Goal: Book appointment/travel/reservation

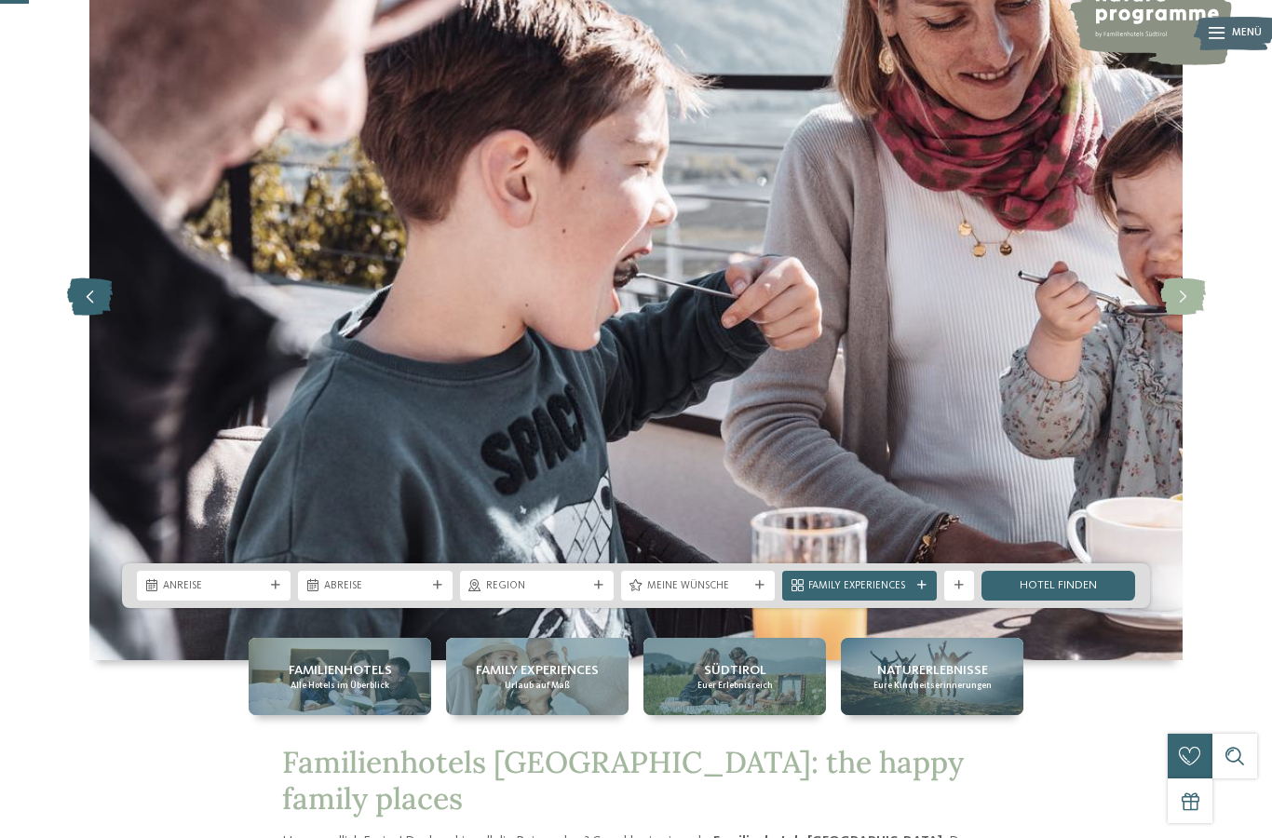
click at [79, 316] on icon at bounding box center [90, 296] width 46 height 37
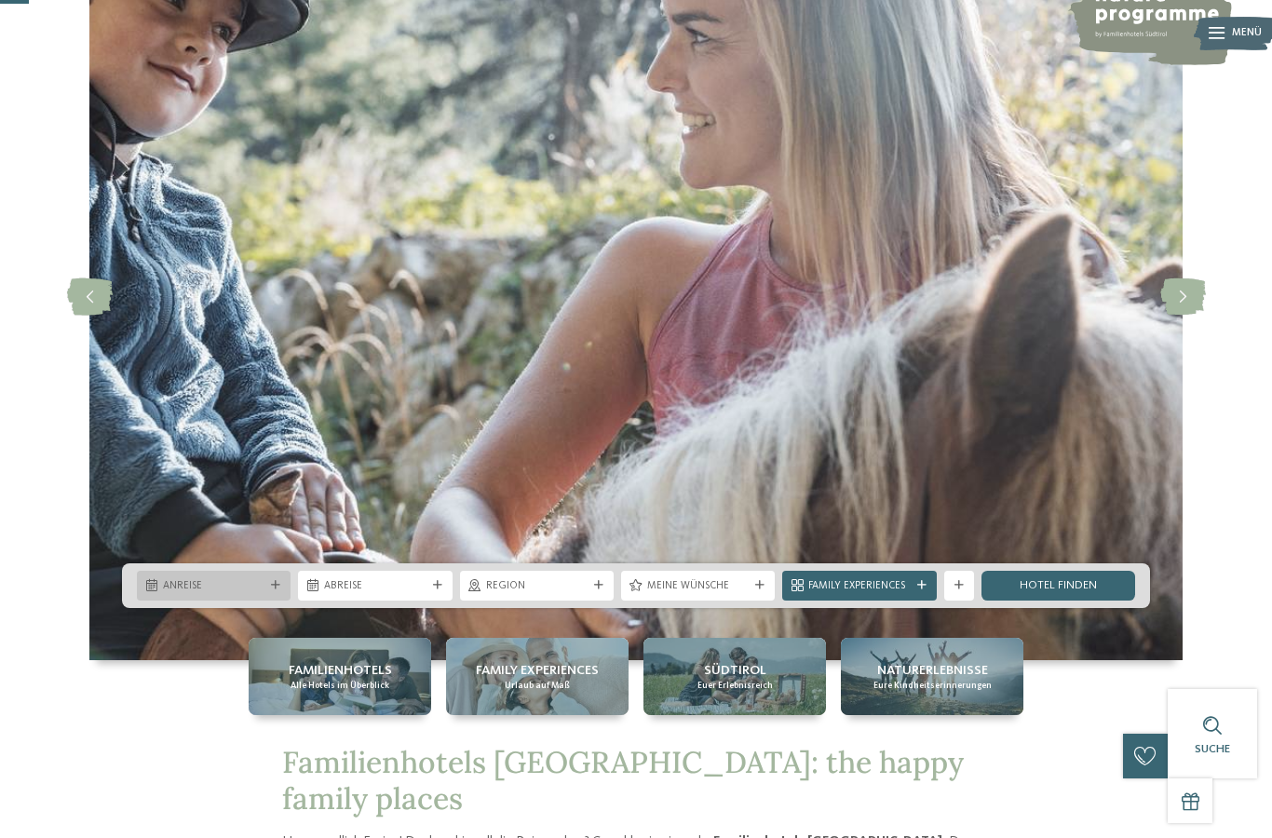
click at [272, 590] on icon at bounding box center [275, 585] width 9 height 9
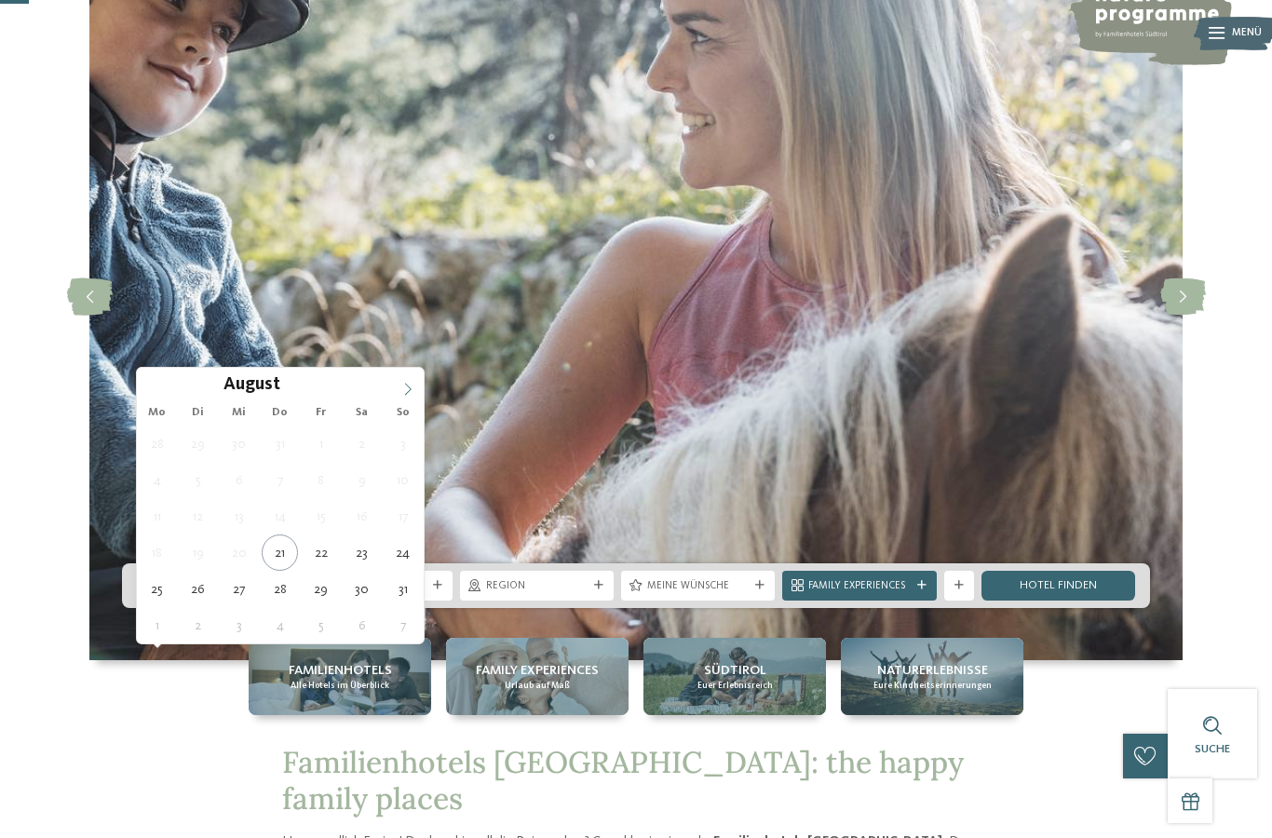
click at [412, 386] on icon at bounding box center [407, 389] width 13 height 13
type input "****"
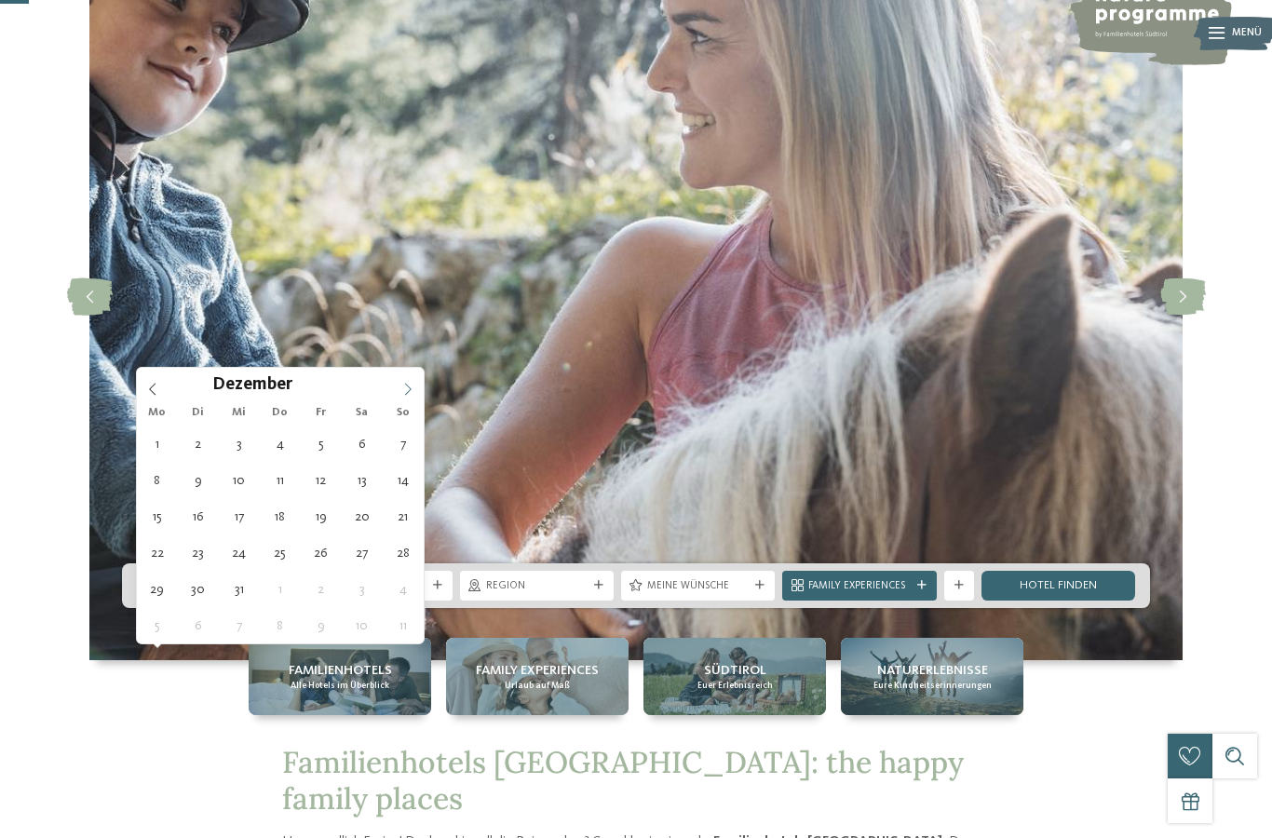
click at [412, 386] on icon at bounding box center [407, 389] width 13 height 13
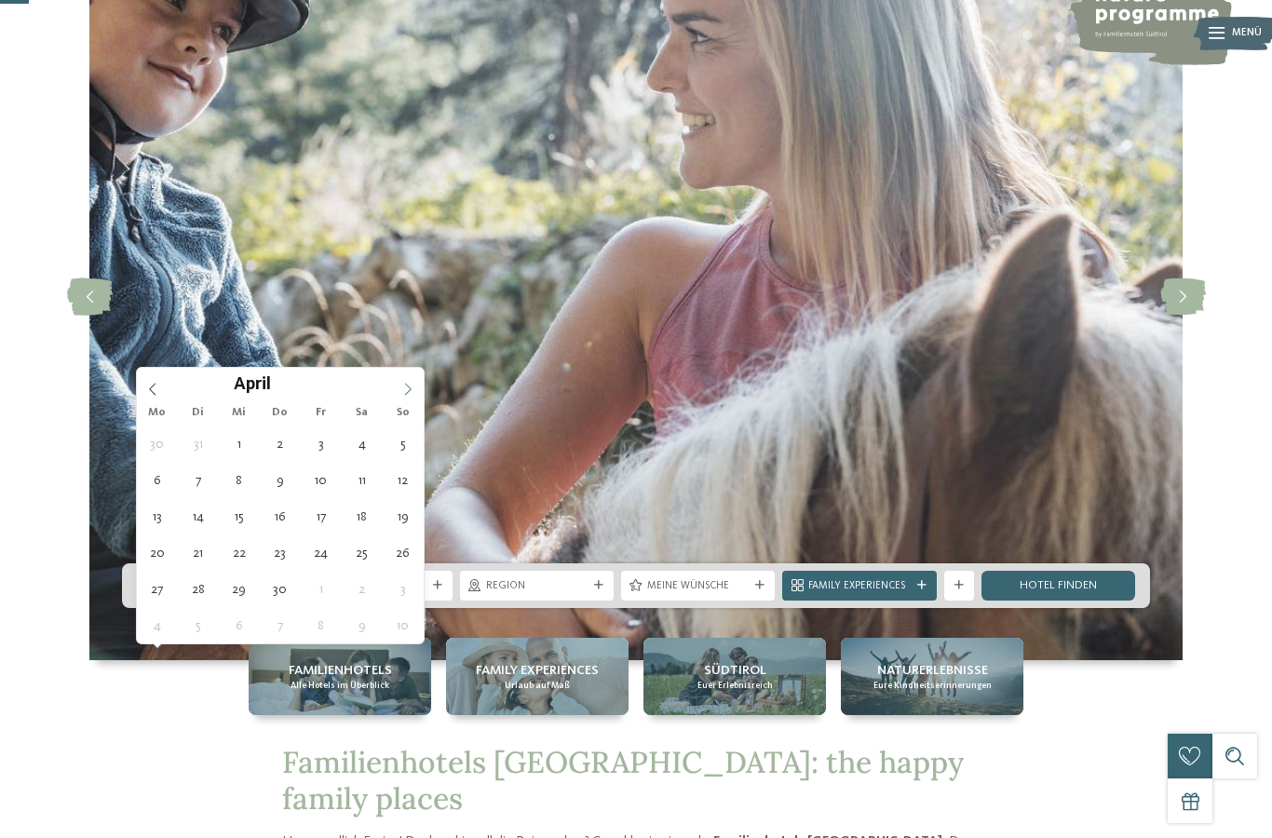
click at [412, 386] on icon at bounding box center [407, 389] width 13 height 13
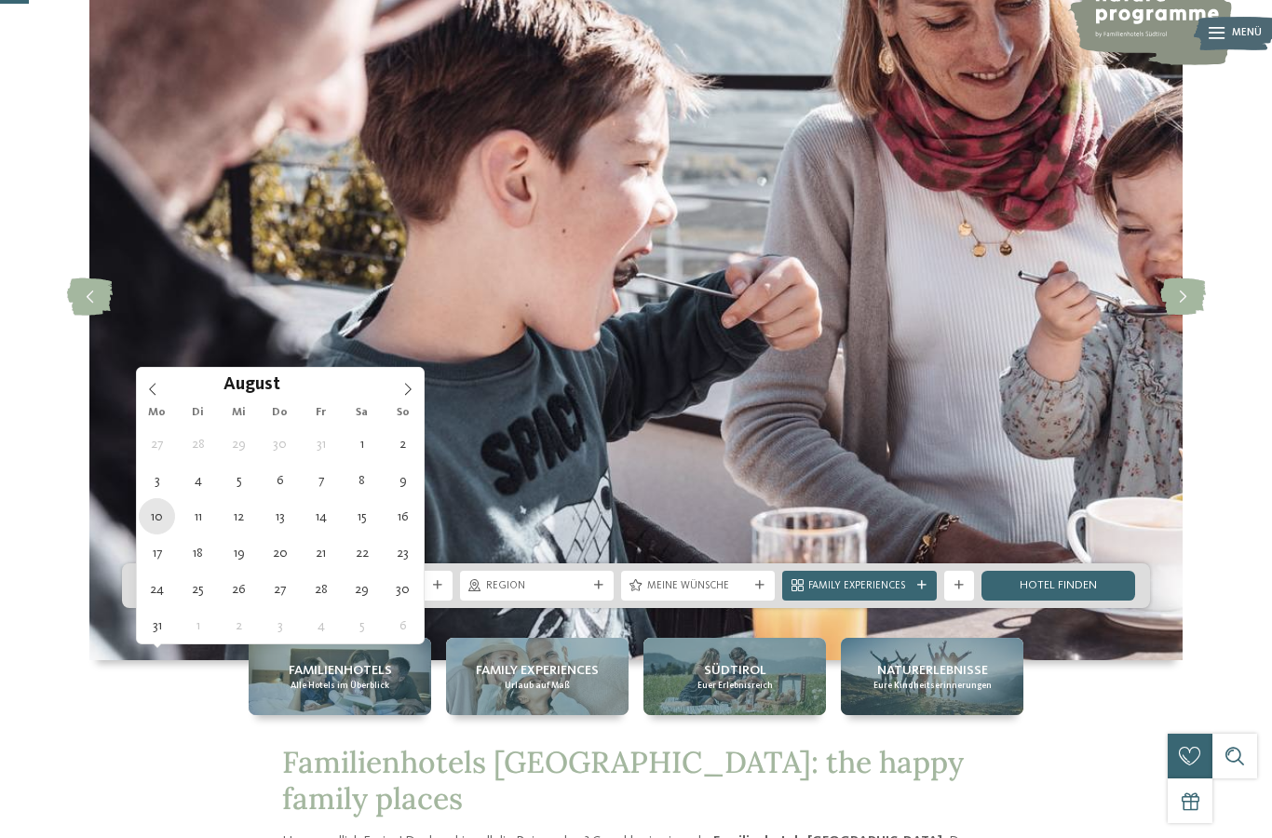
type div "[DATE]"
type input "****"
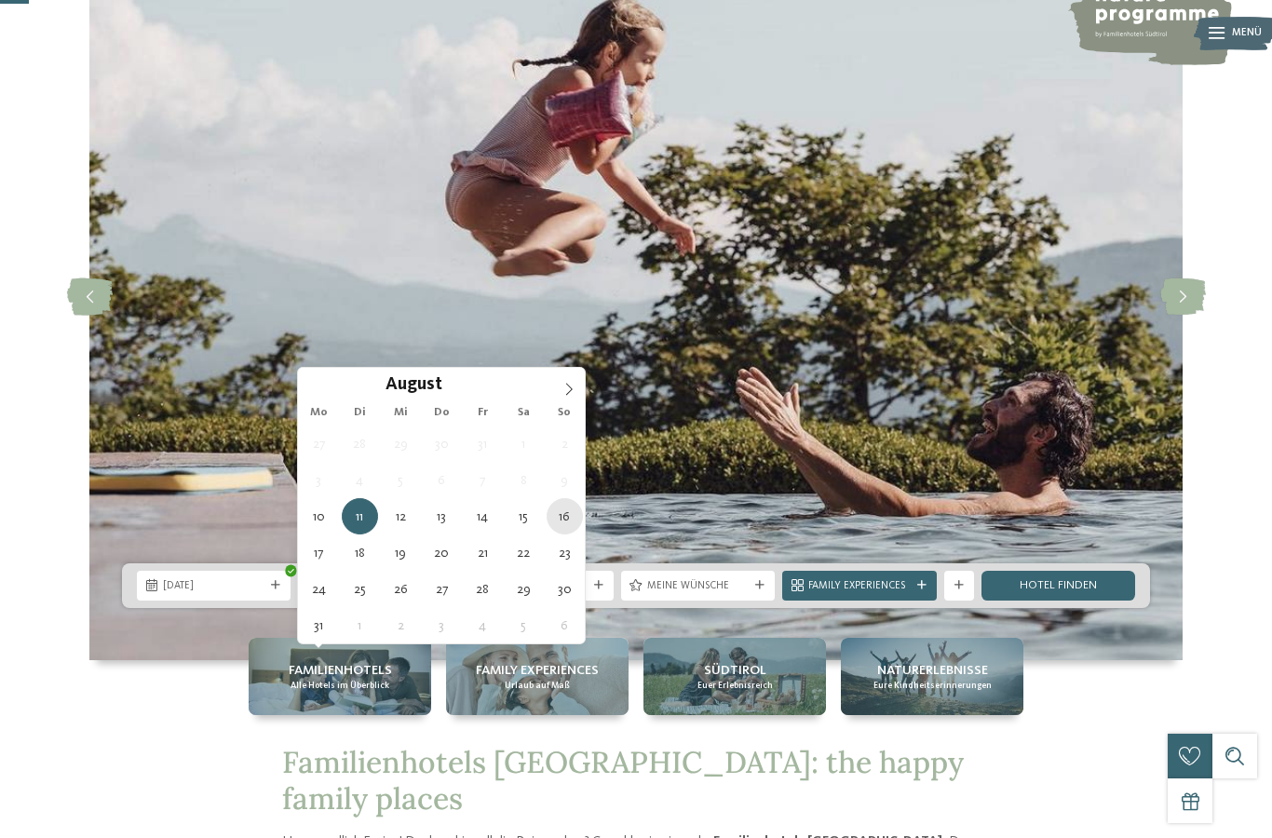
type div "[DATE]"
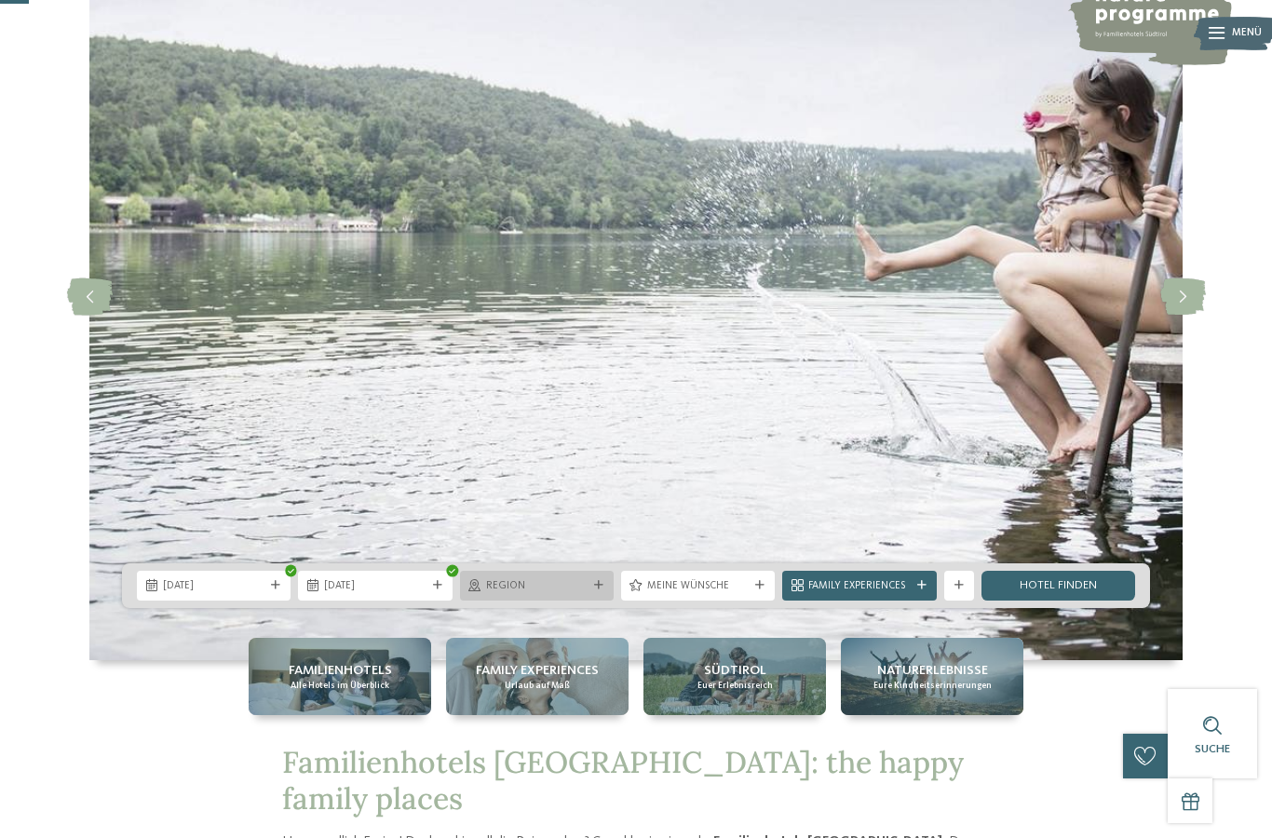
click at [606, 600] on div "Region" at bounding box center [537, 586] width 154 height 30
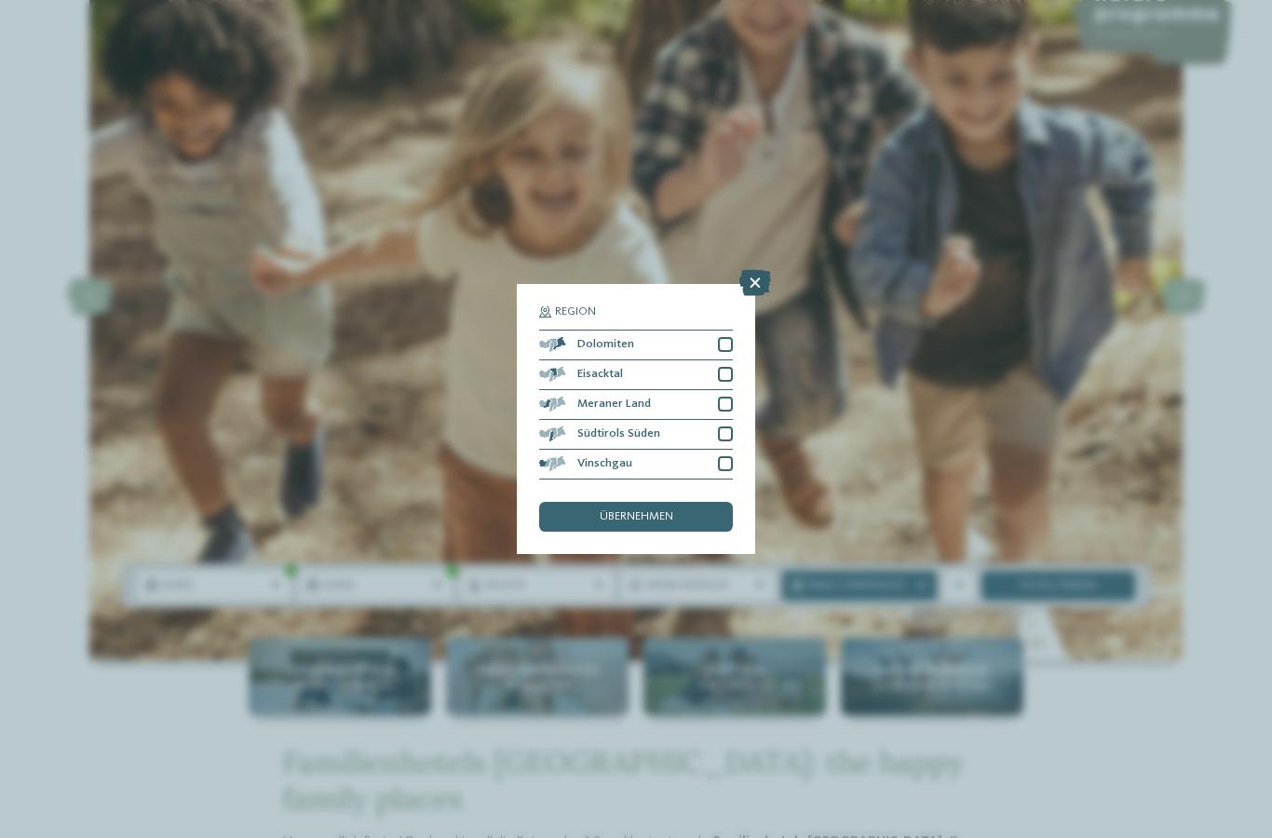
click at [753, 270] on icon at bounding box center [755, 283] width 32 height 26
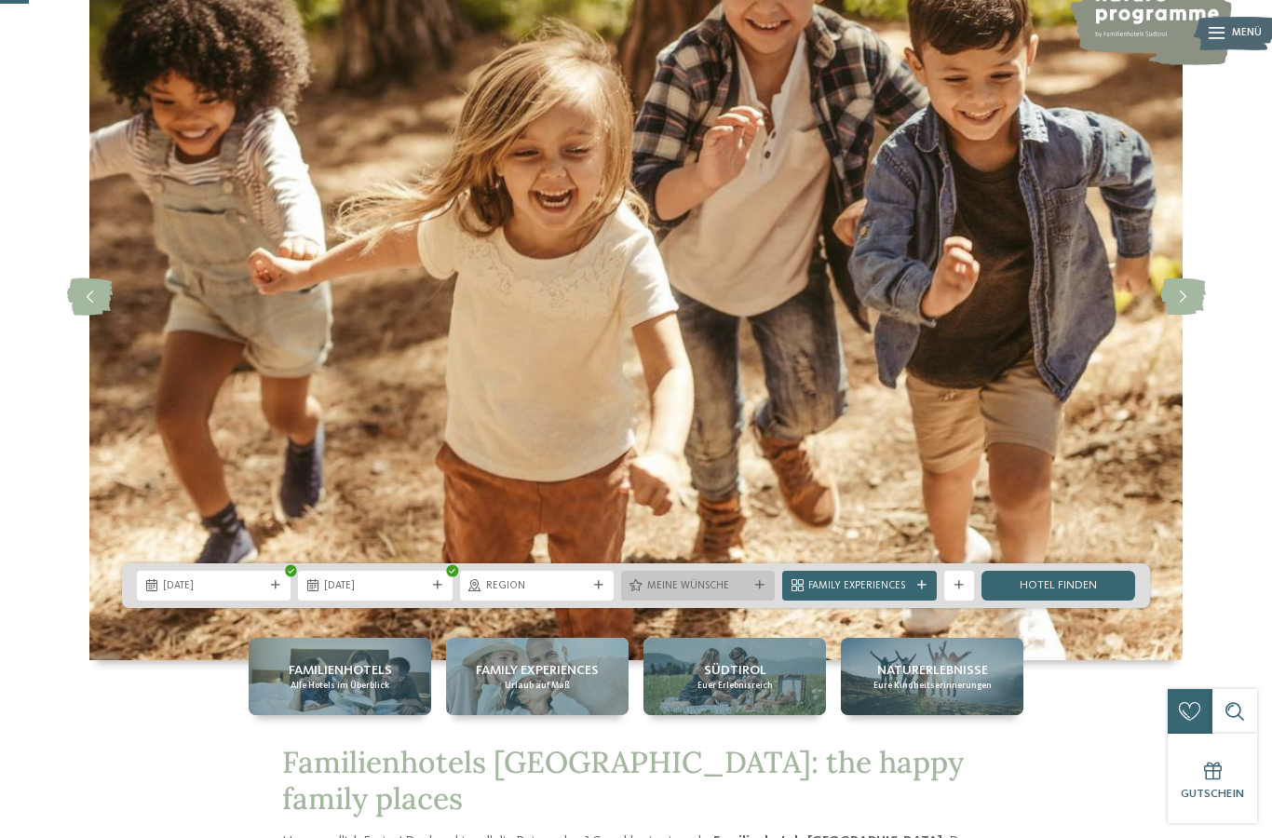
click at [756, 590] on icon at bounding box center [759, 585] width 9 height 9
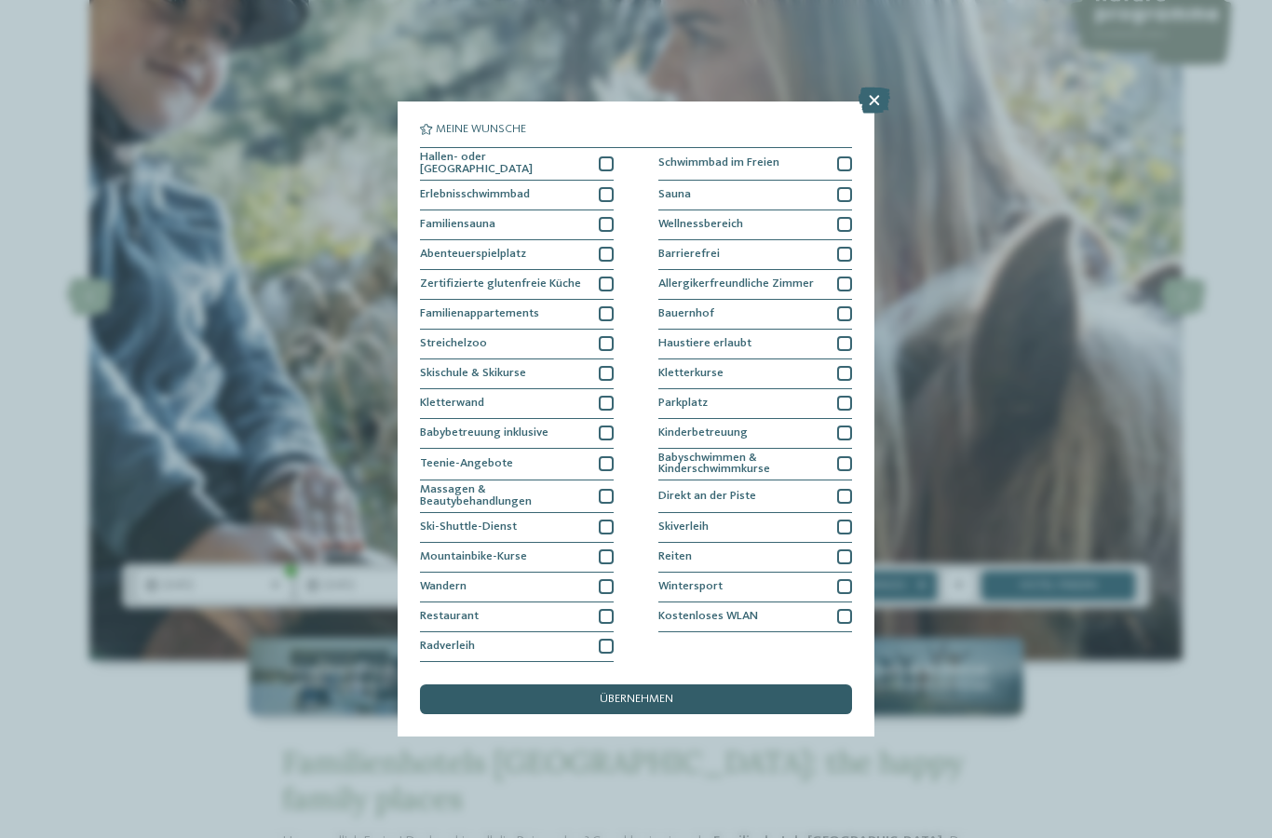
click at [651, 694] on span "übernehmen" at bounding box center [637, 700] width 74 height 12
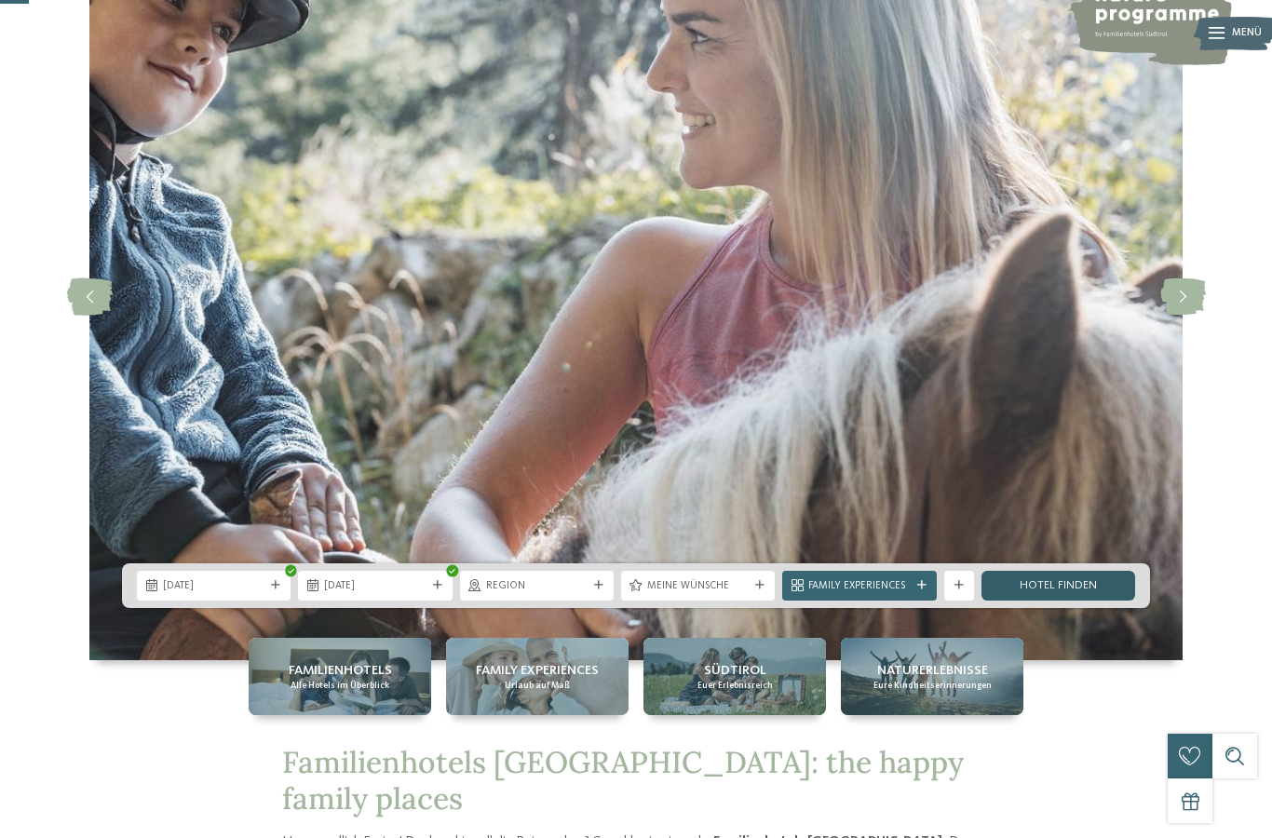
click at [1032, 600] on link "Hotel finden" at bounding box center [1058, 586] width 154 height 30
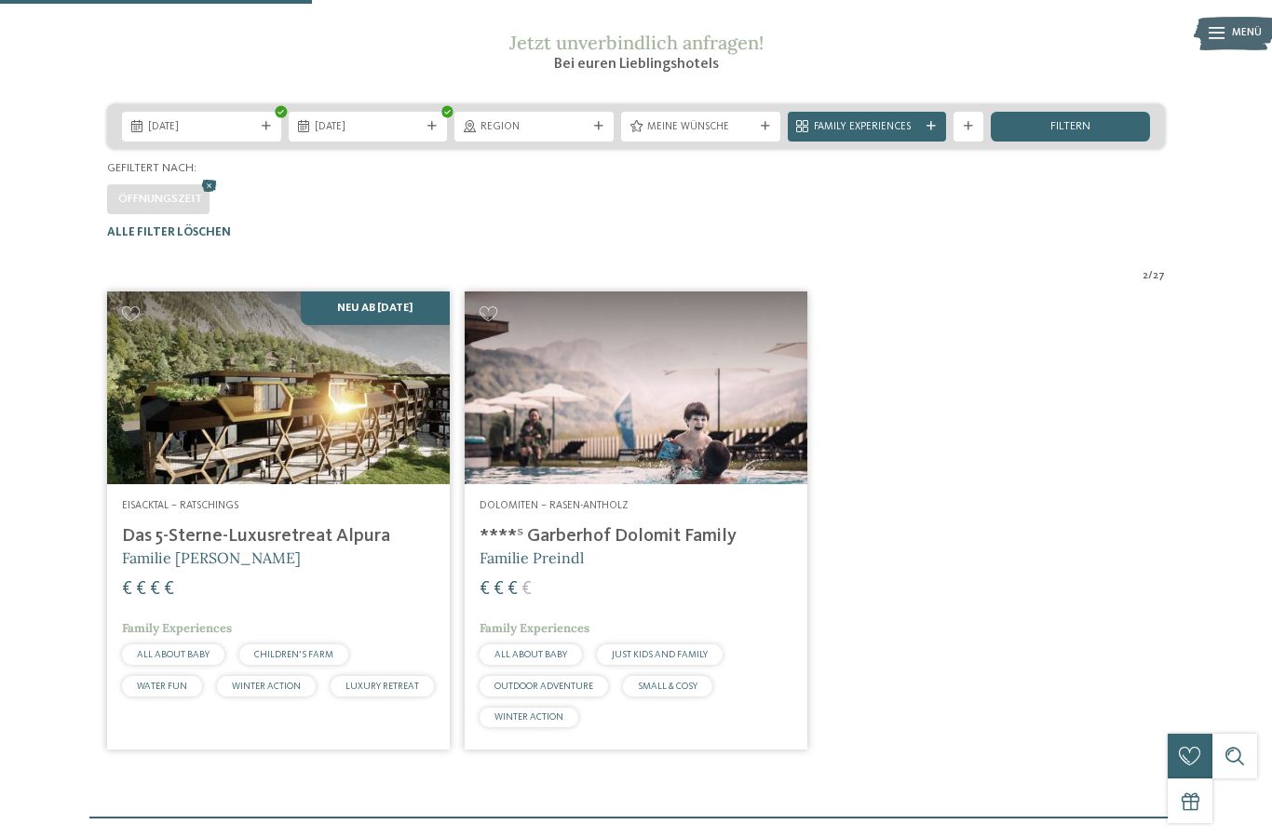
scroll to position [241, 0]
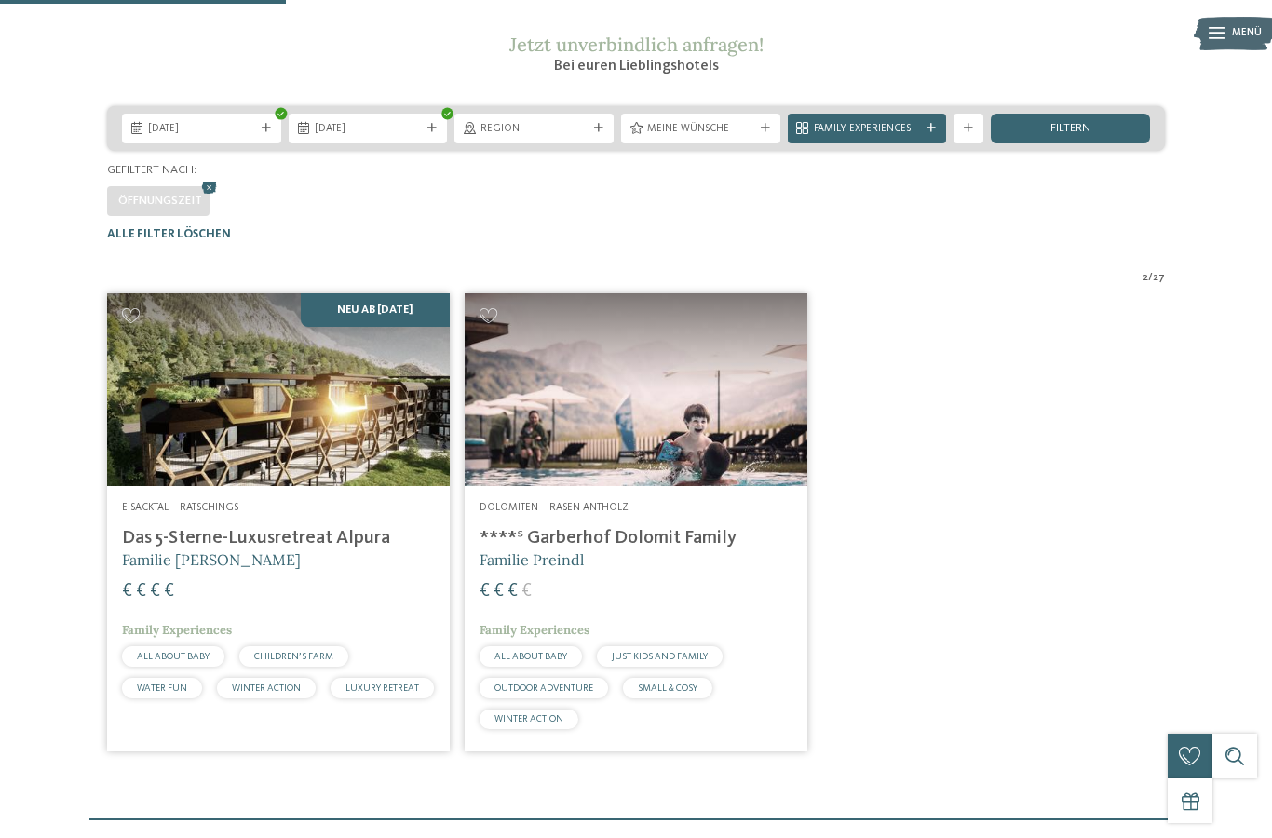
click at [279, 465] on img at bounding box center [278, 389] width 343 height 193
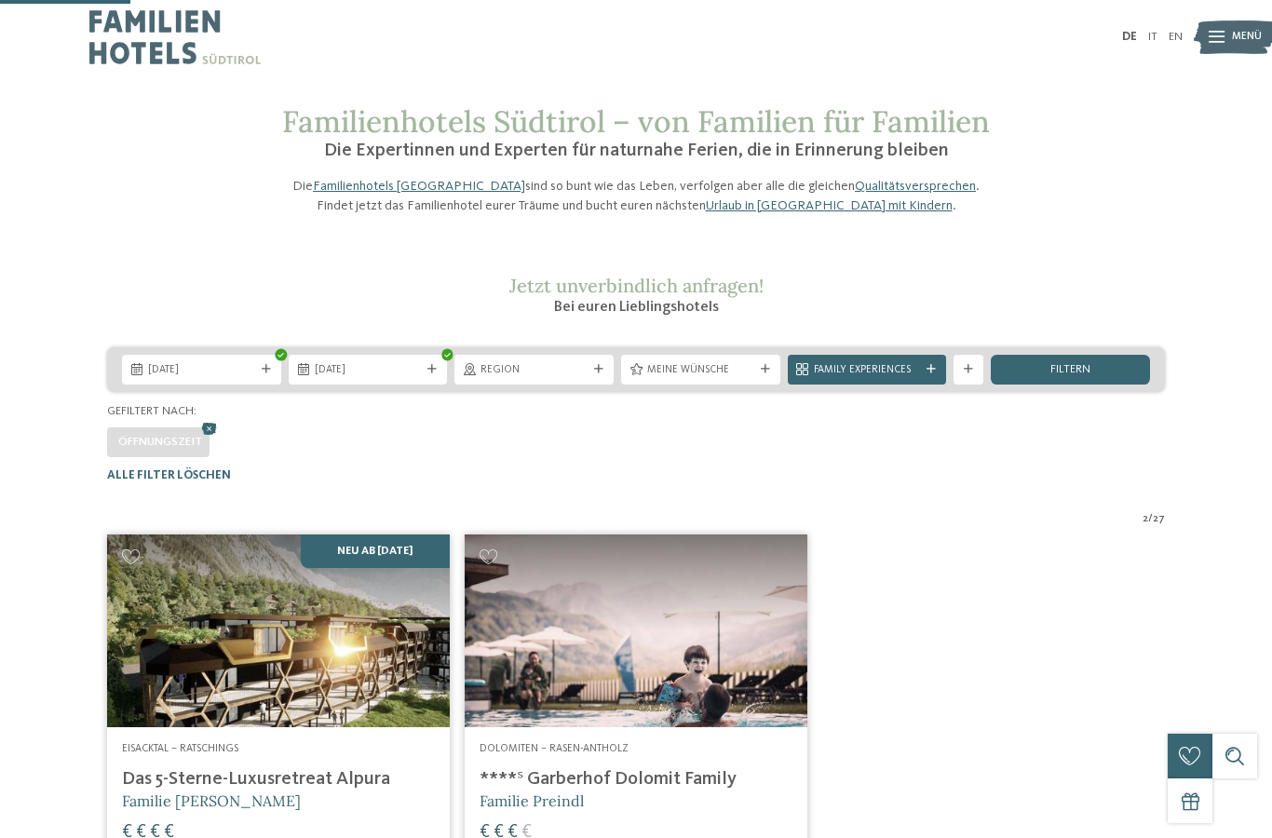
scroll to position [102, 0]
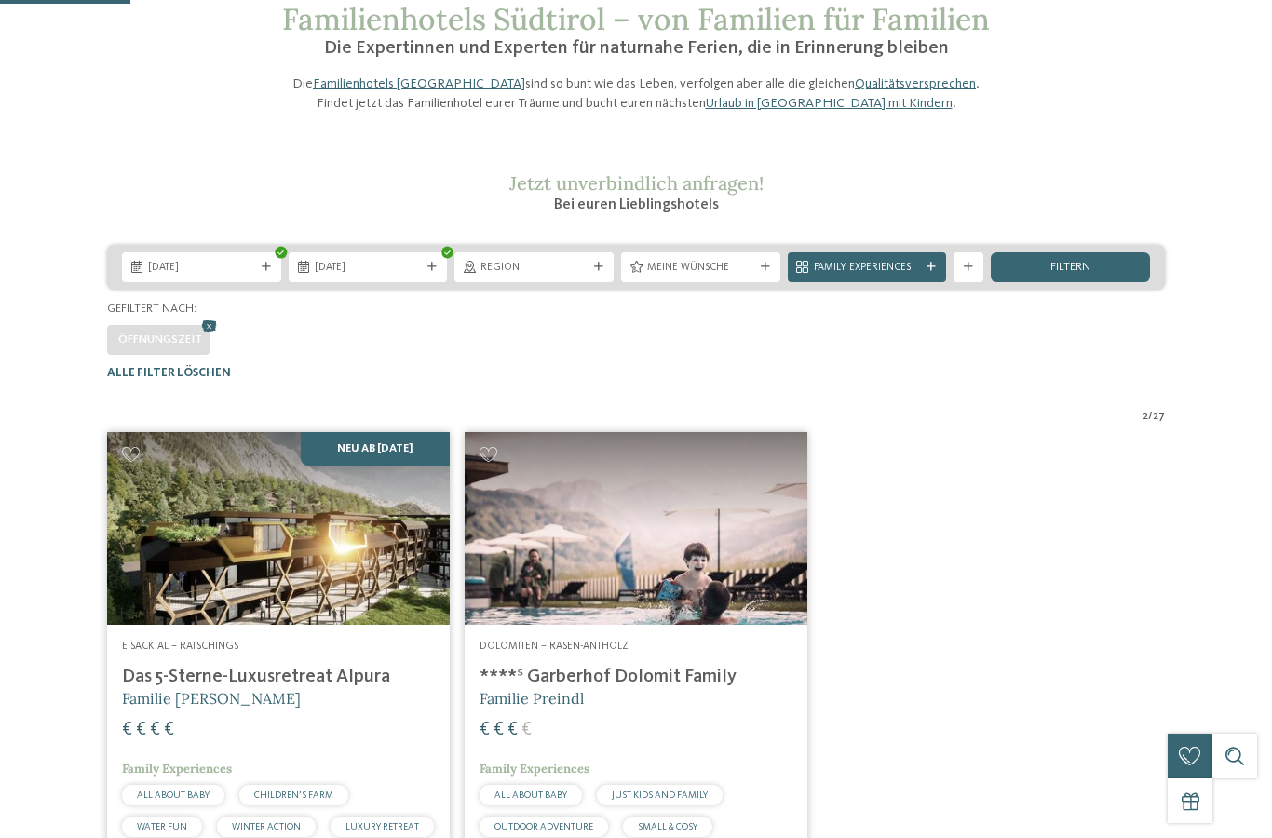
click at [646, 560] on img at bounding box center [636, 528] width 343 height 193
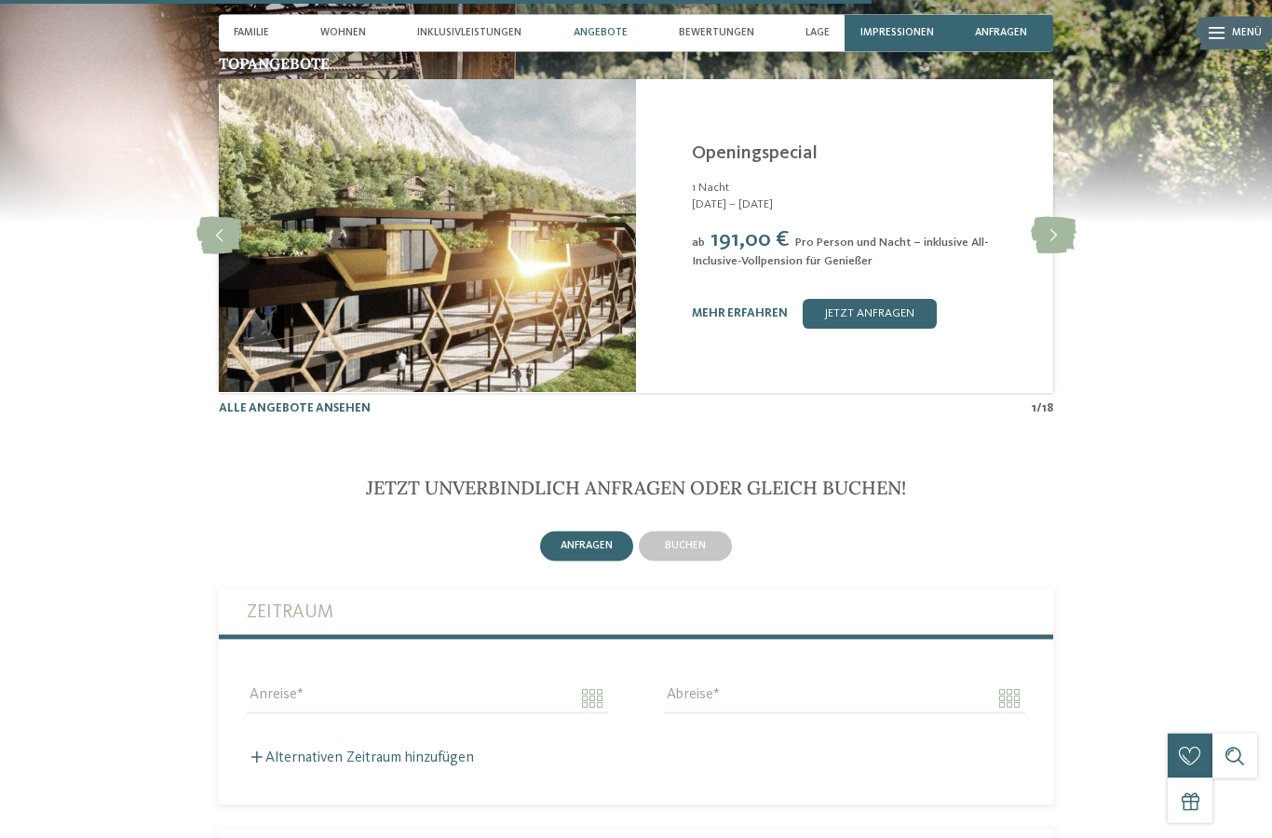
scroll to position [3868, 0]
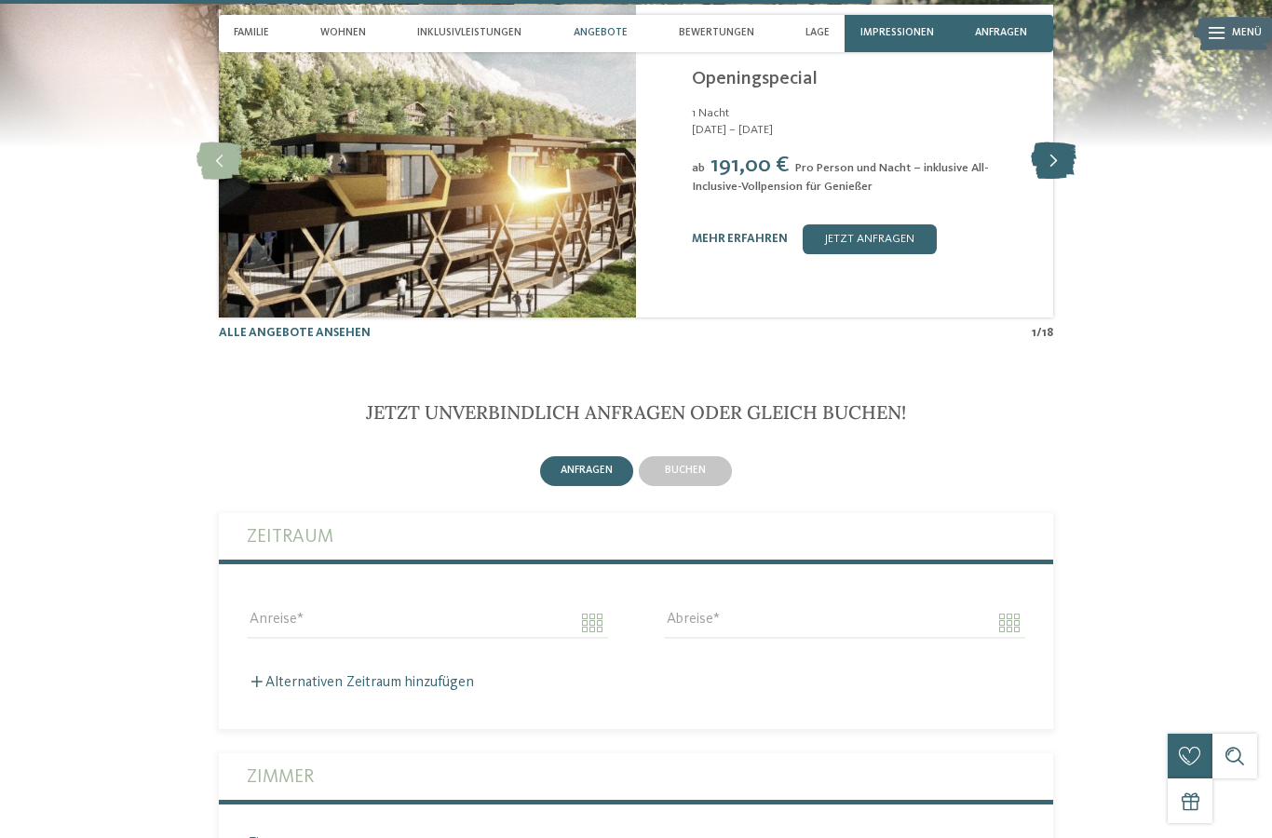
click at [1059, 180] on icon at bounding box center [1054, 160] width 46 height 37
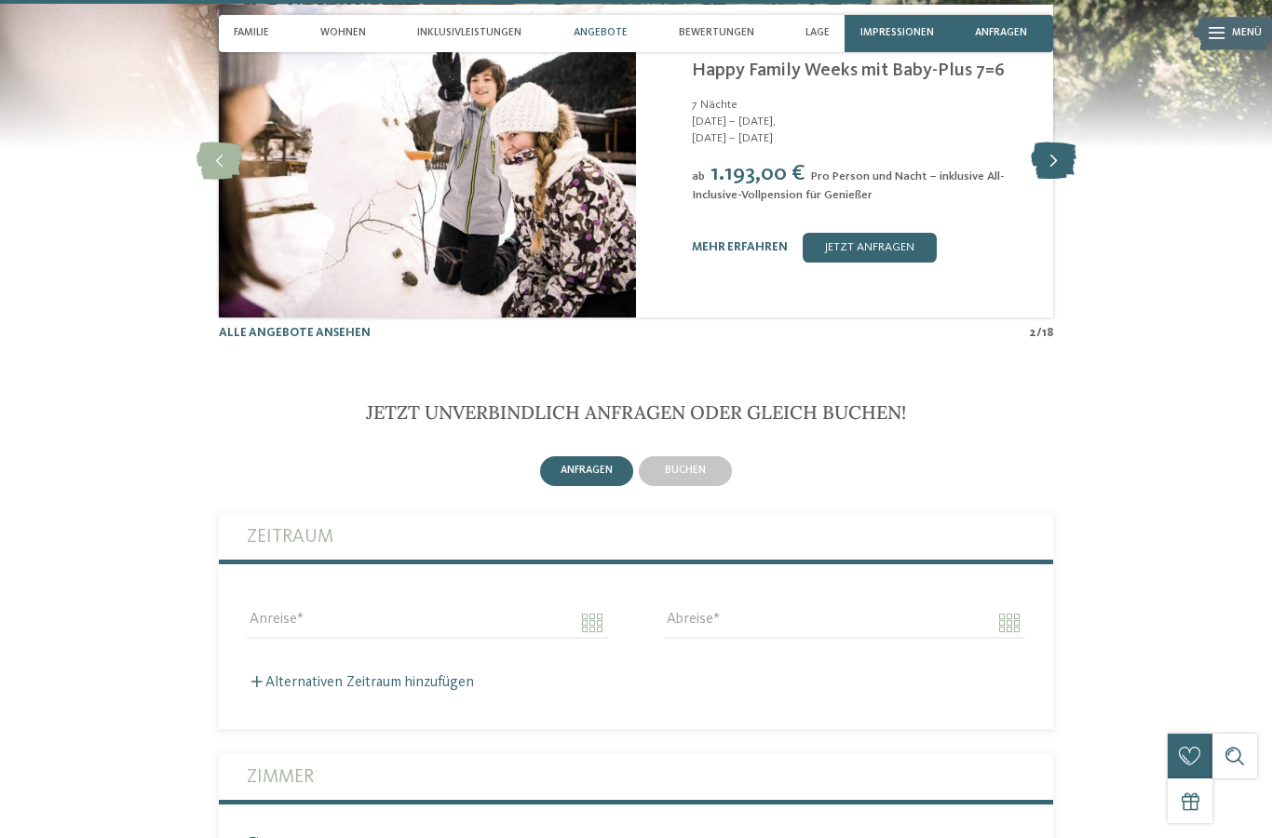
click at [1059, 180] on icon at bounding box center [1054, 160] width 46 height 37
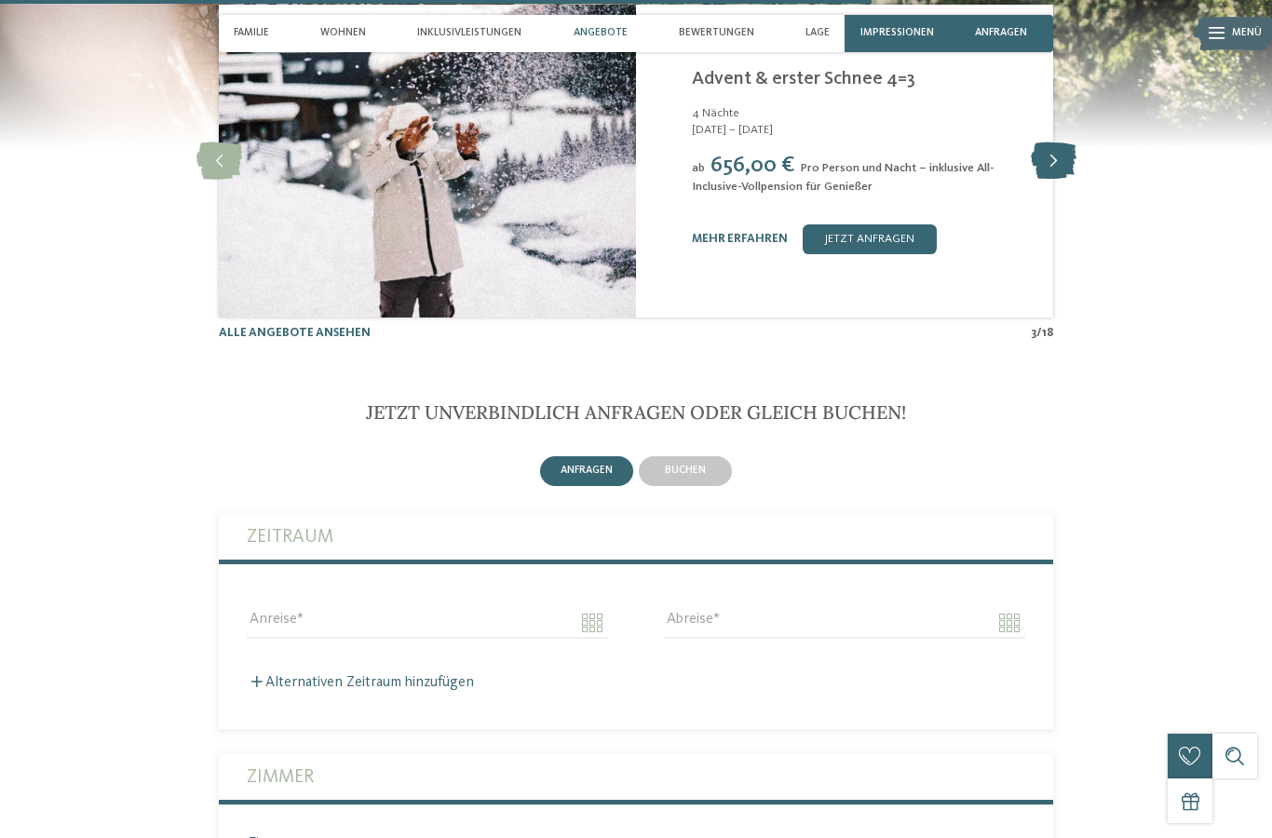
click at [1059, 180] on icon at bounding box center [1054, 160] width 46 height 37
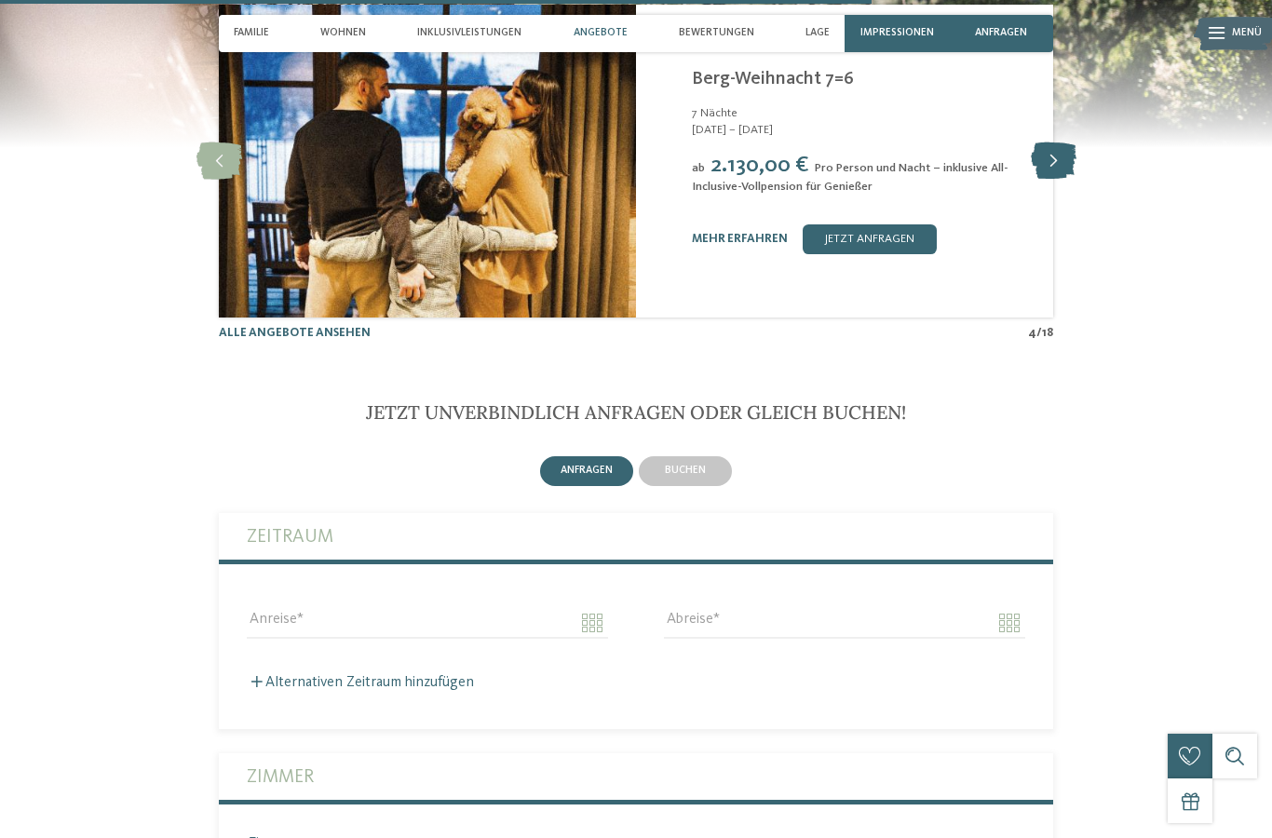
click at [1059, 180] on icon at bounding box center [1054, 160] width 46 height 37
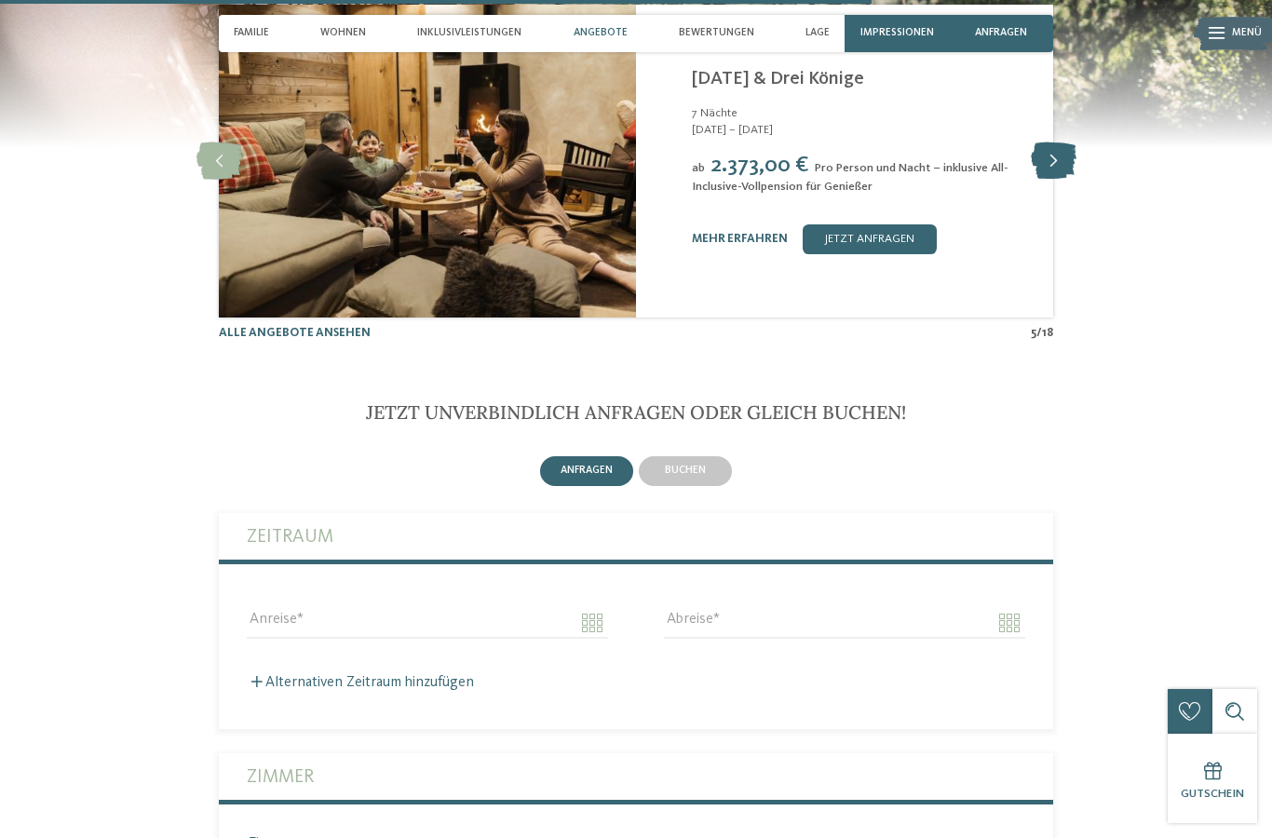
click at [1059, 180] on icon at bounding box center [1054, 160] width 46 height 37
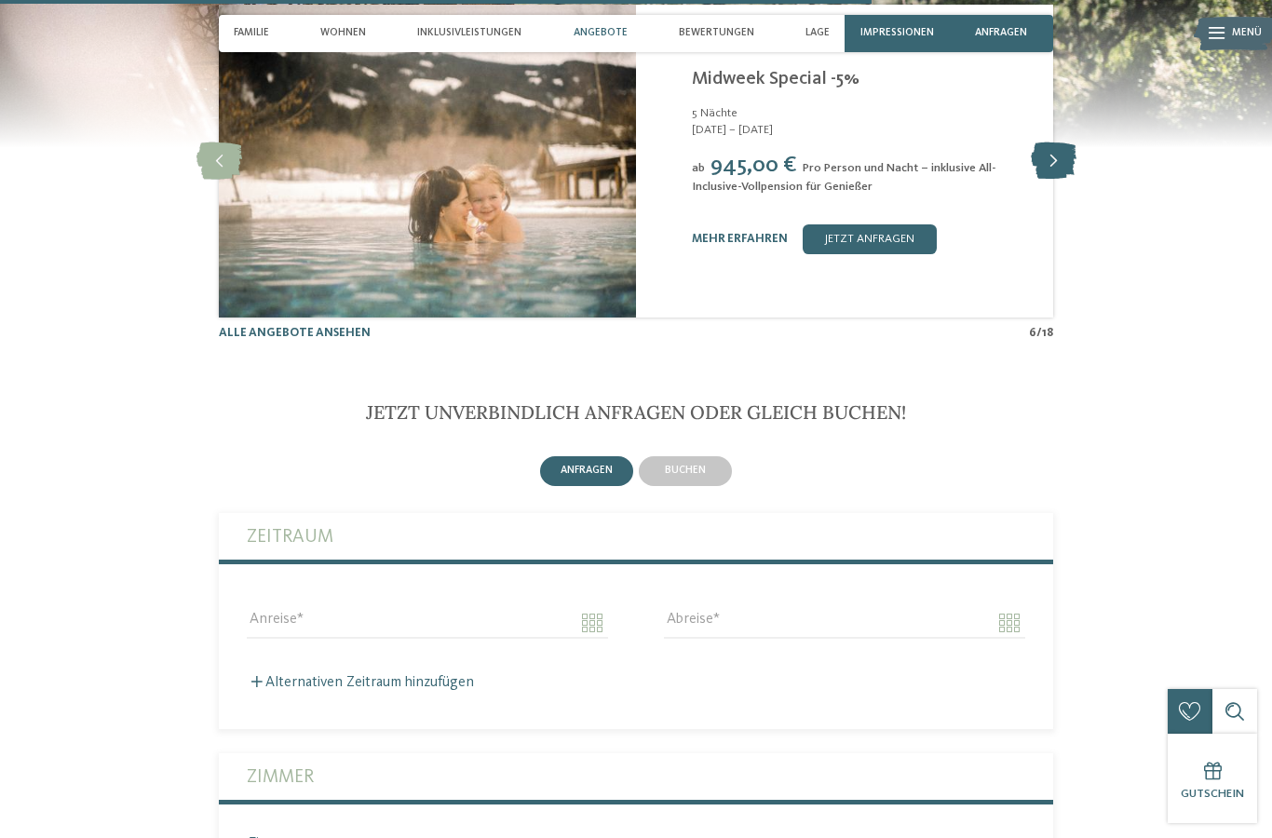
click at [1059, 180] on icon at bounding box center [1054, 160] width 46 height 37
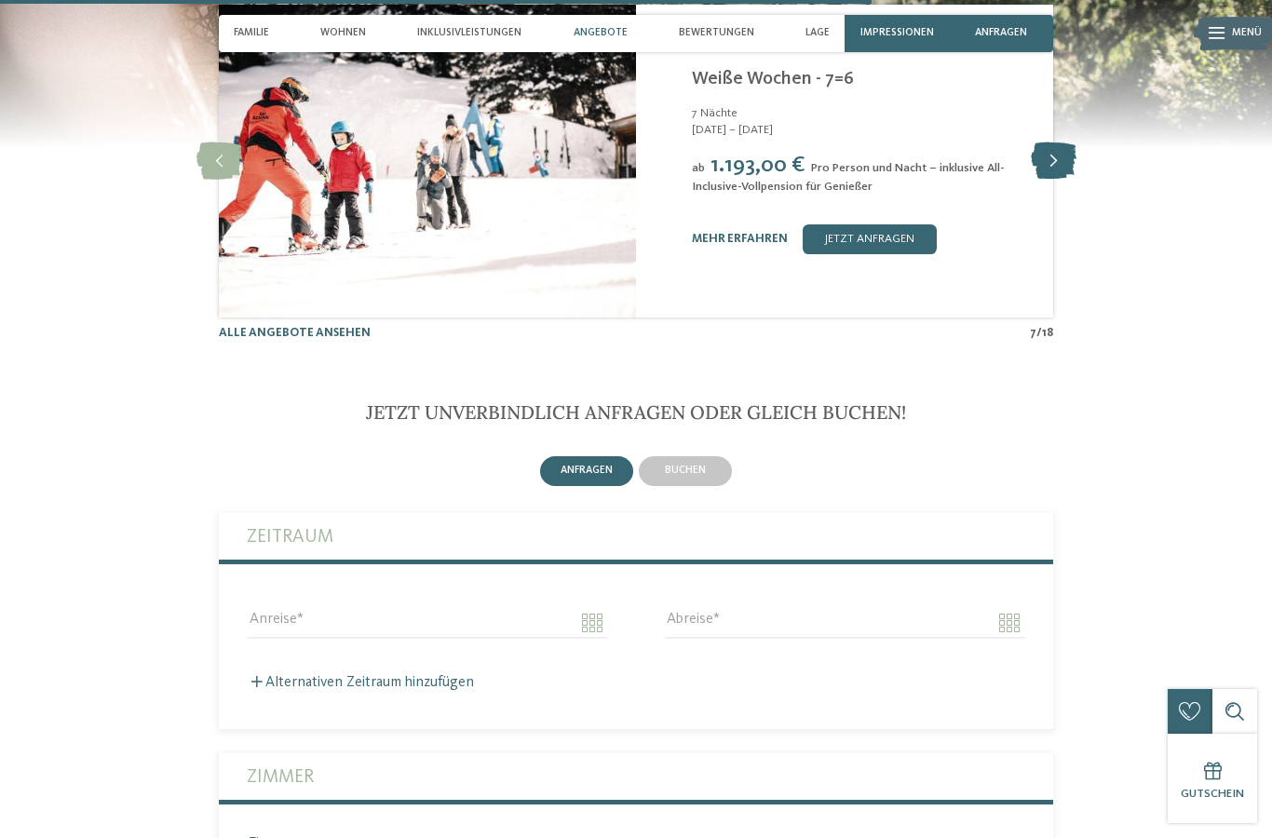
click at [1059, 180] on icon at bounding box center [1054, 160] width 46 height 37
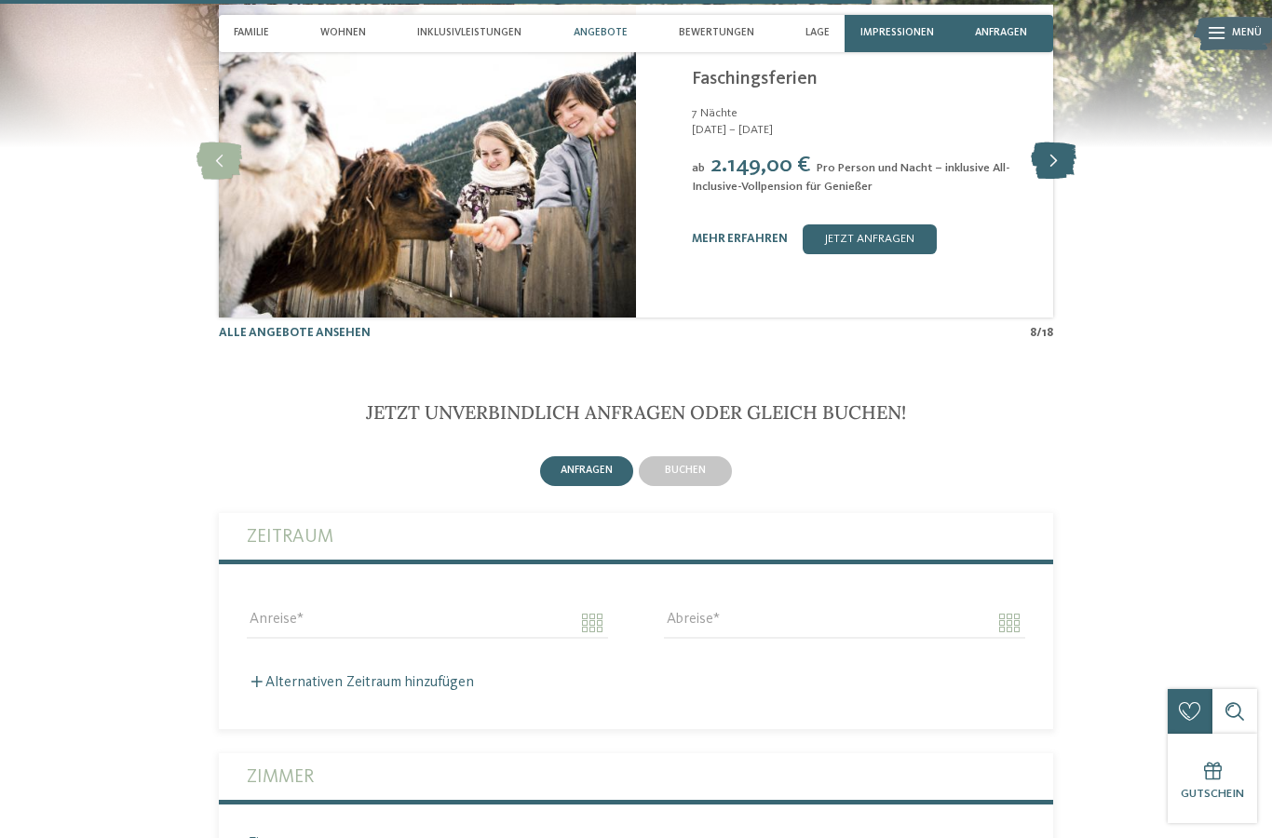
click at [1059, 180] on icon at bounding box center [1054, 160] width 46 height 37
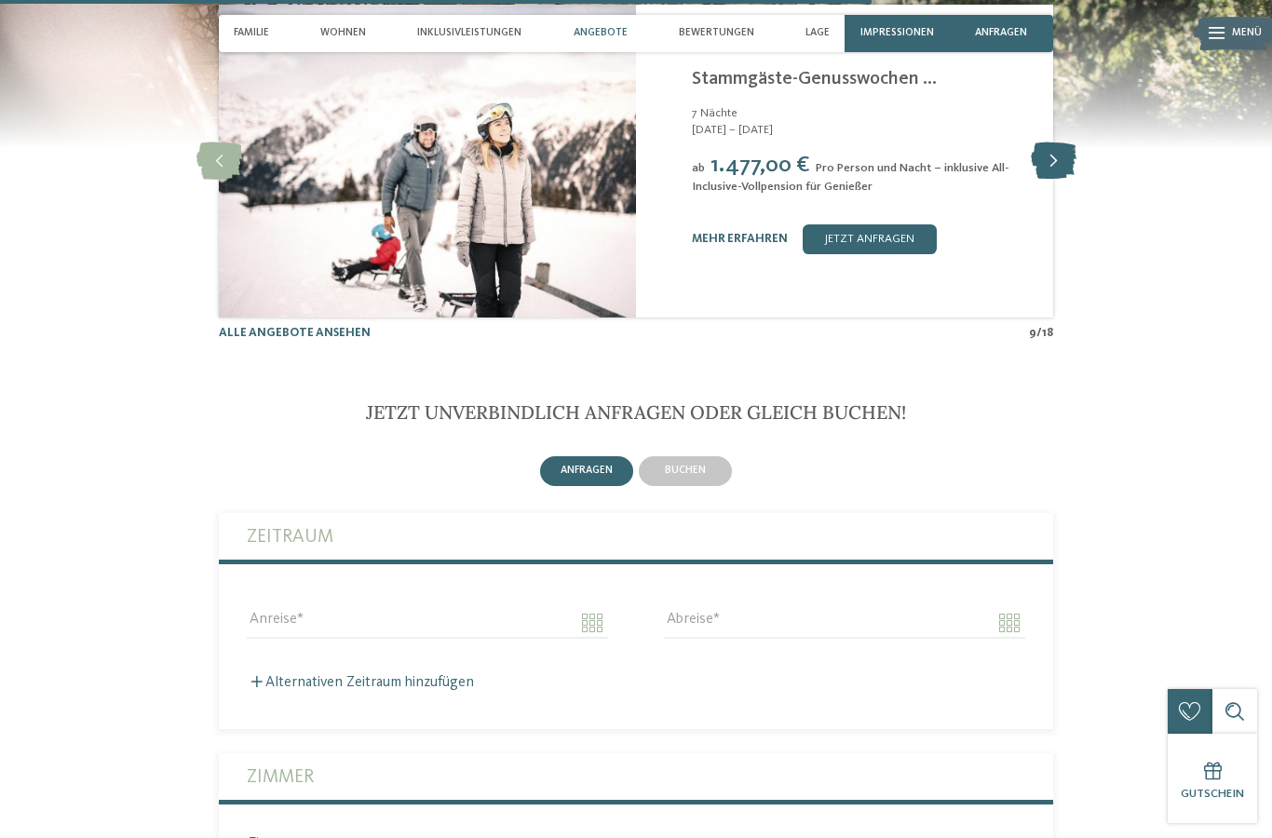
click at [1059, 180] on icon at bounding box center [1054, 160] width 46 height 37
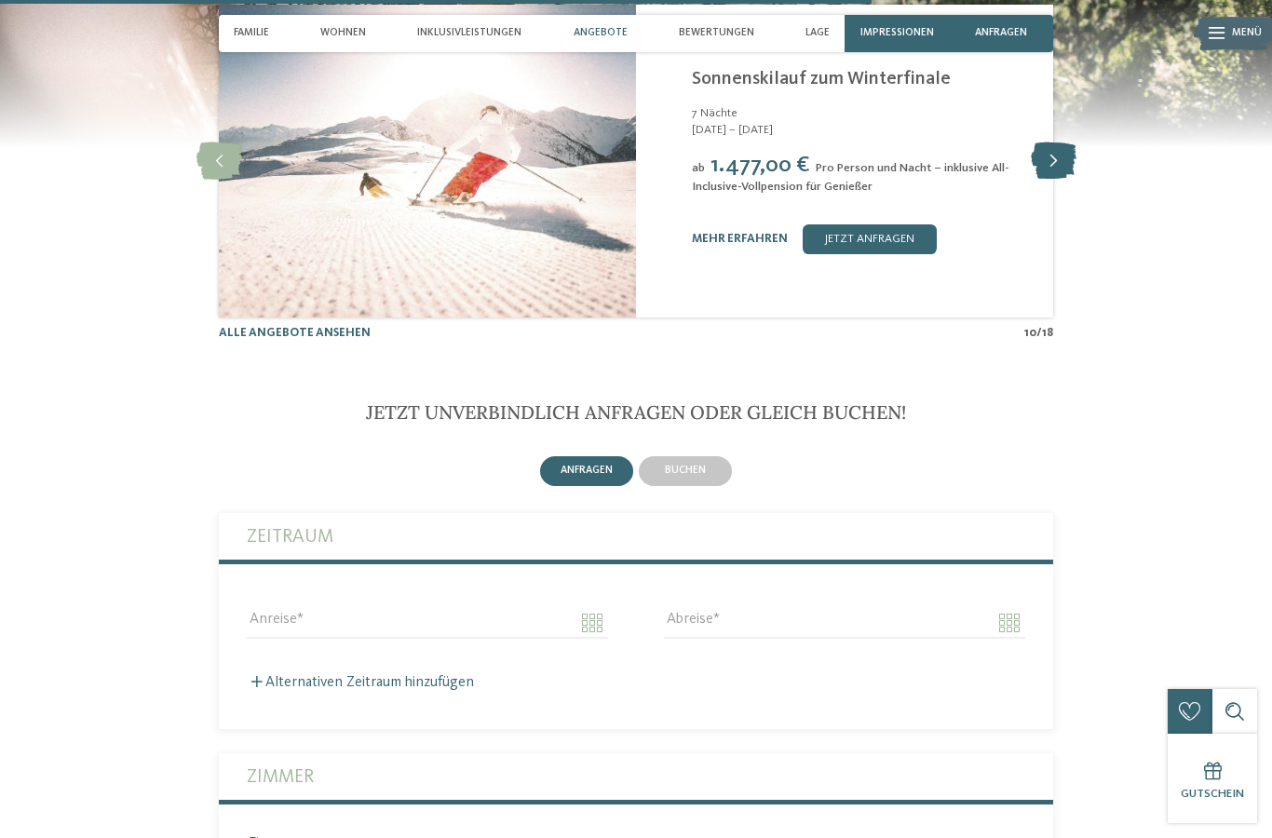
click at [1059, 180] on icon at bounding box center [1054, 160] width 46 height 37
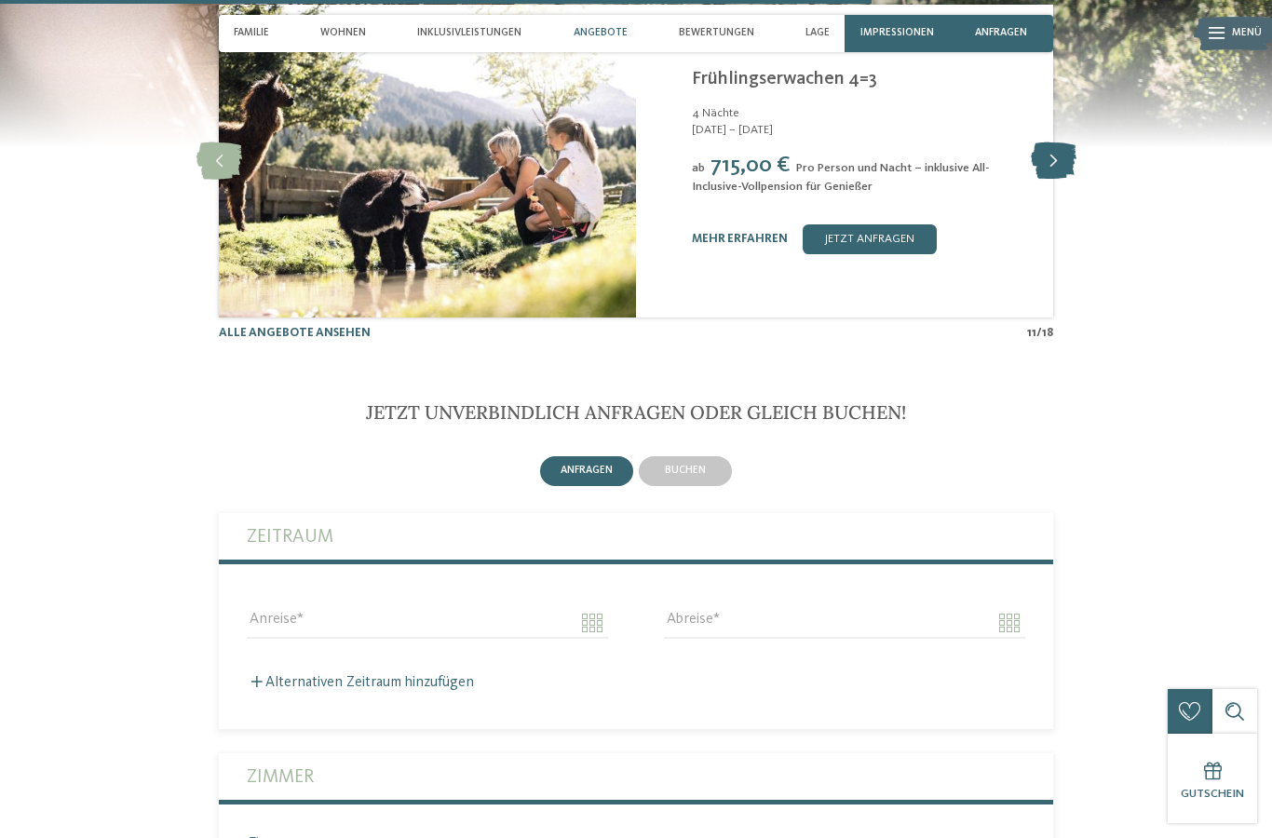
click at [1059, 180] on icon at bounding box center [1054, 160] width 46 height 37
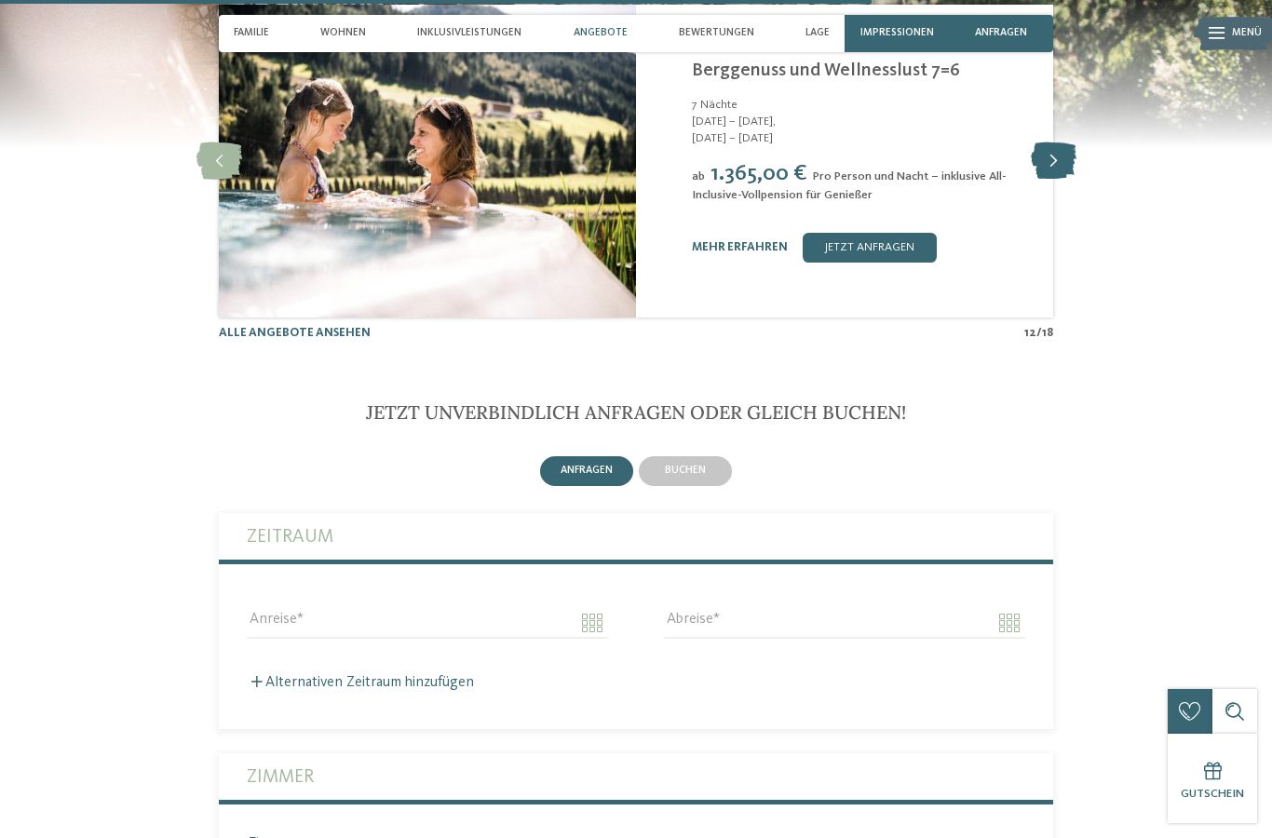
click at [1059, 180] on icon at bounding box center [1054, 160] width 46 height 37
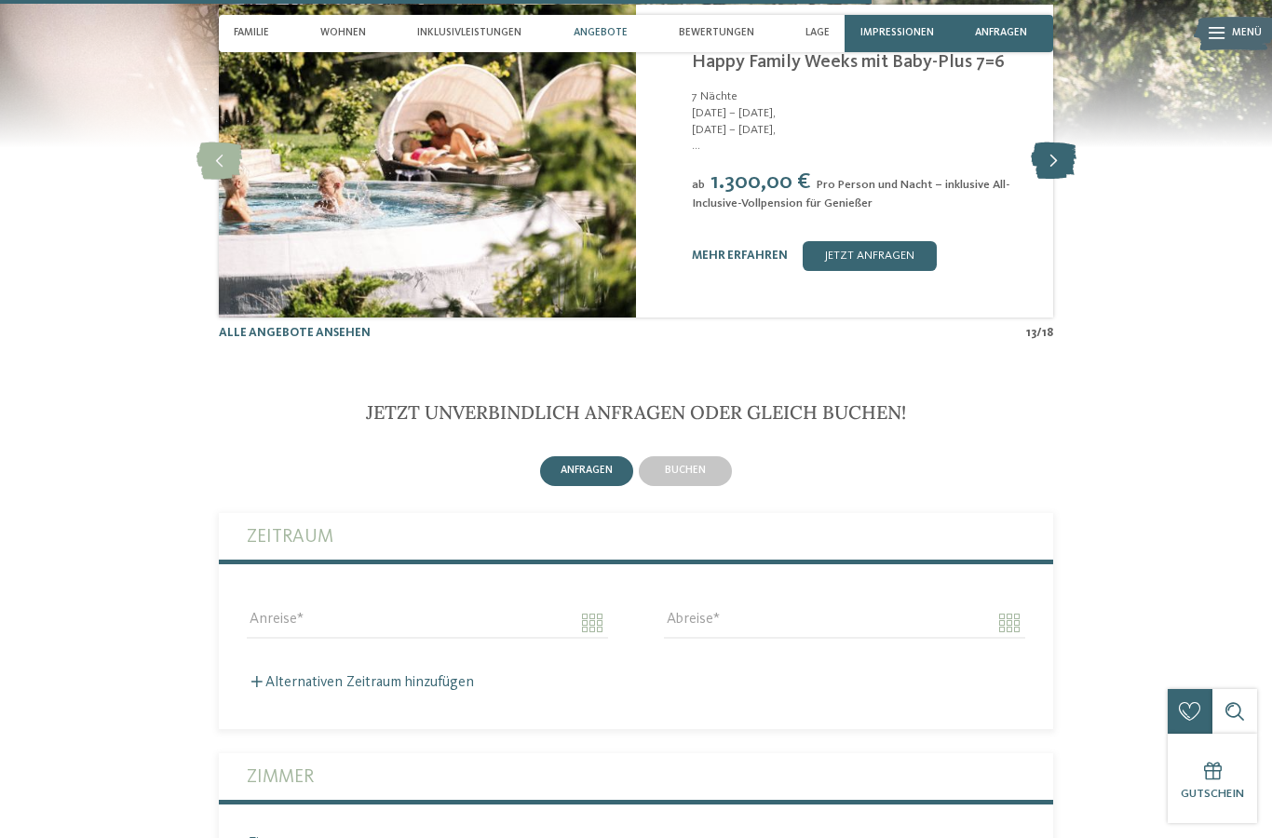
click at [1059, 180] on icon at bounding box center [1054, 160] width 46 height 37
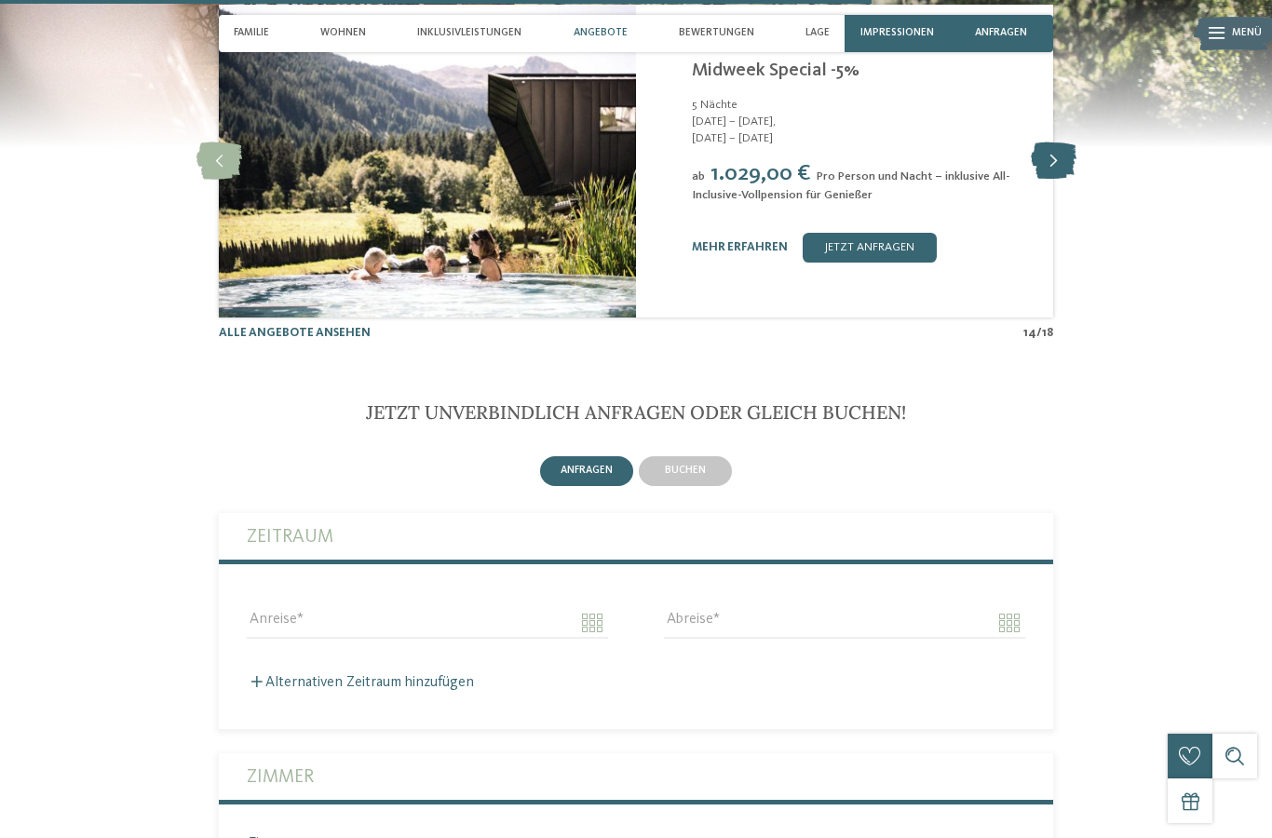
click at [1059, 180] on icon at bounding box center [1054, 160] width 46 height 37
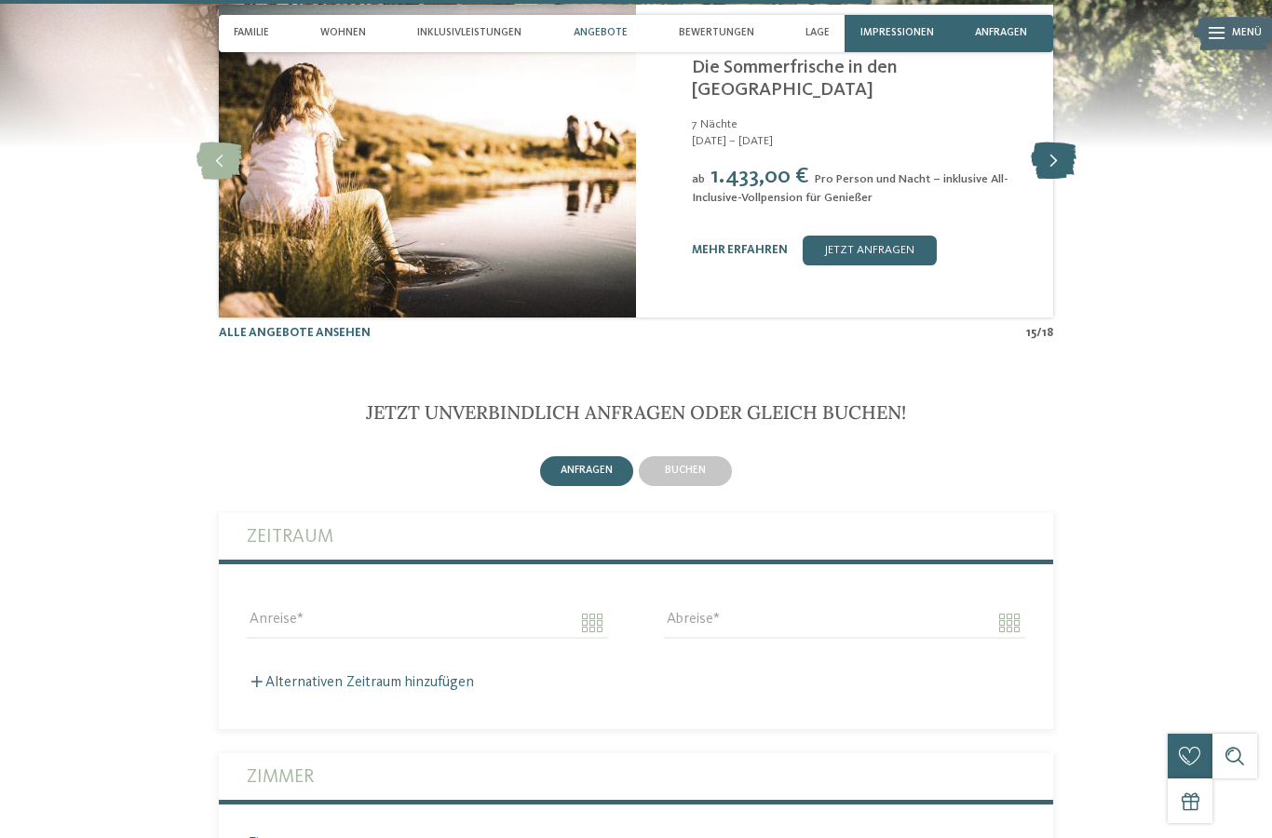
click at [1059, 180] on icon at bounding box center [1054, 160] width 46 height 37
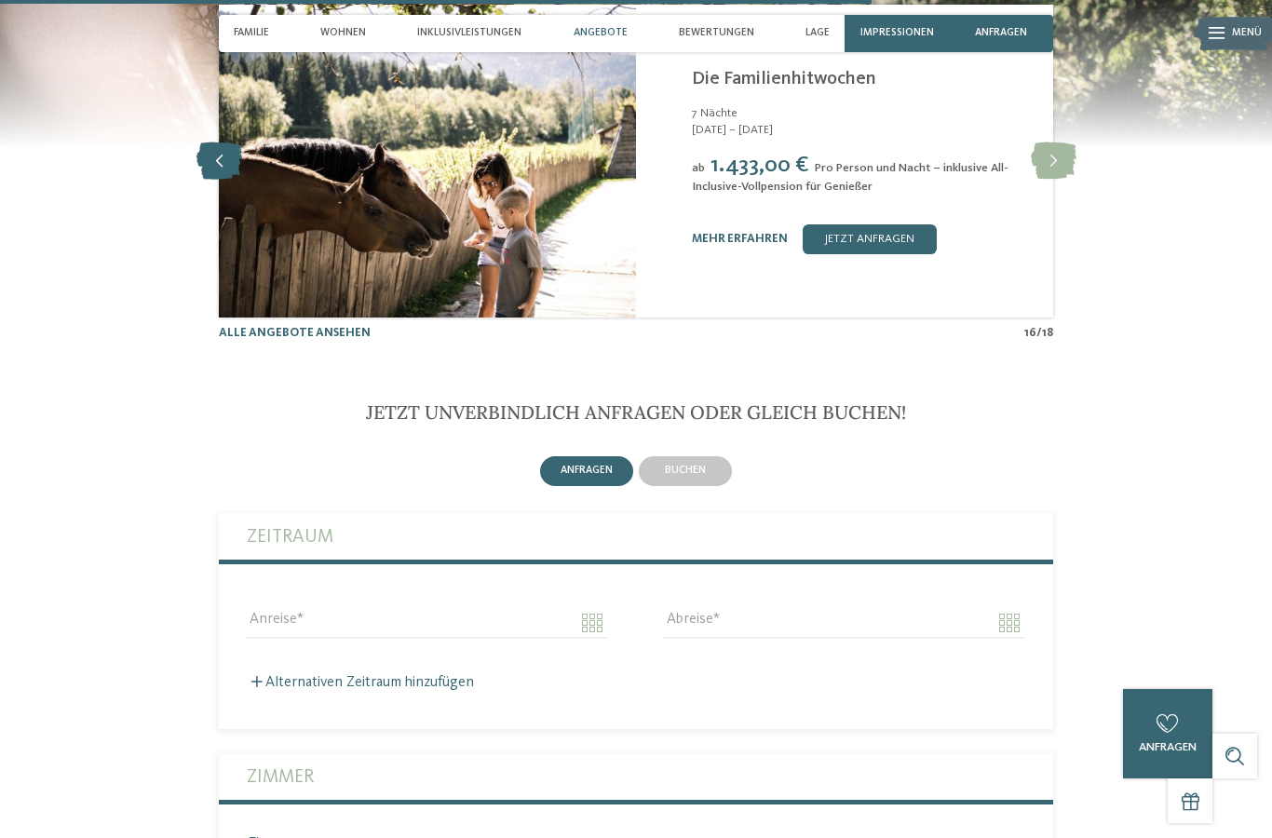
click at [205, 180] on icon at bounding box center [219, 160] width 46 height 37
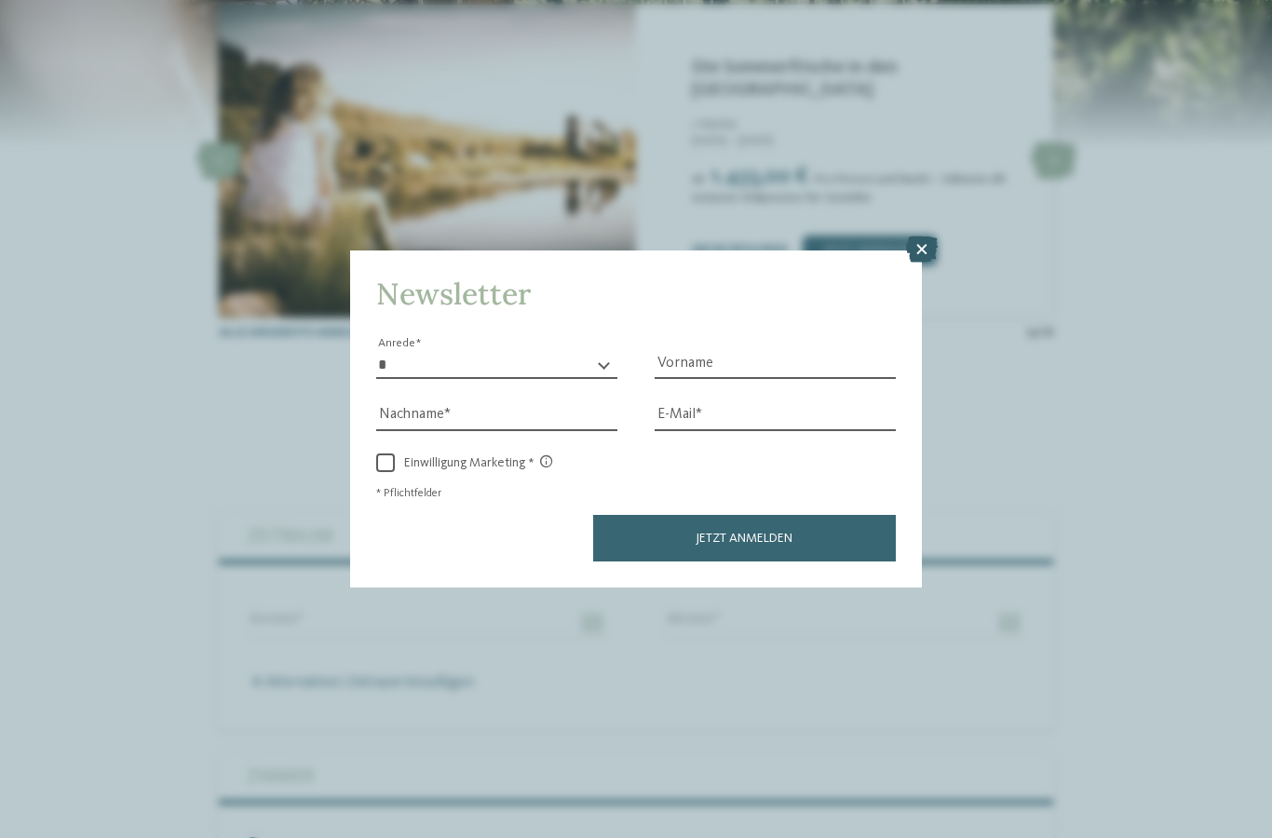
click at [915, 236] on icon at bounding box center [922, 249] width 32 height 26
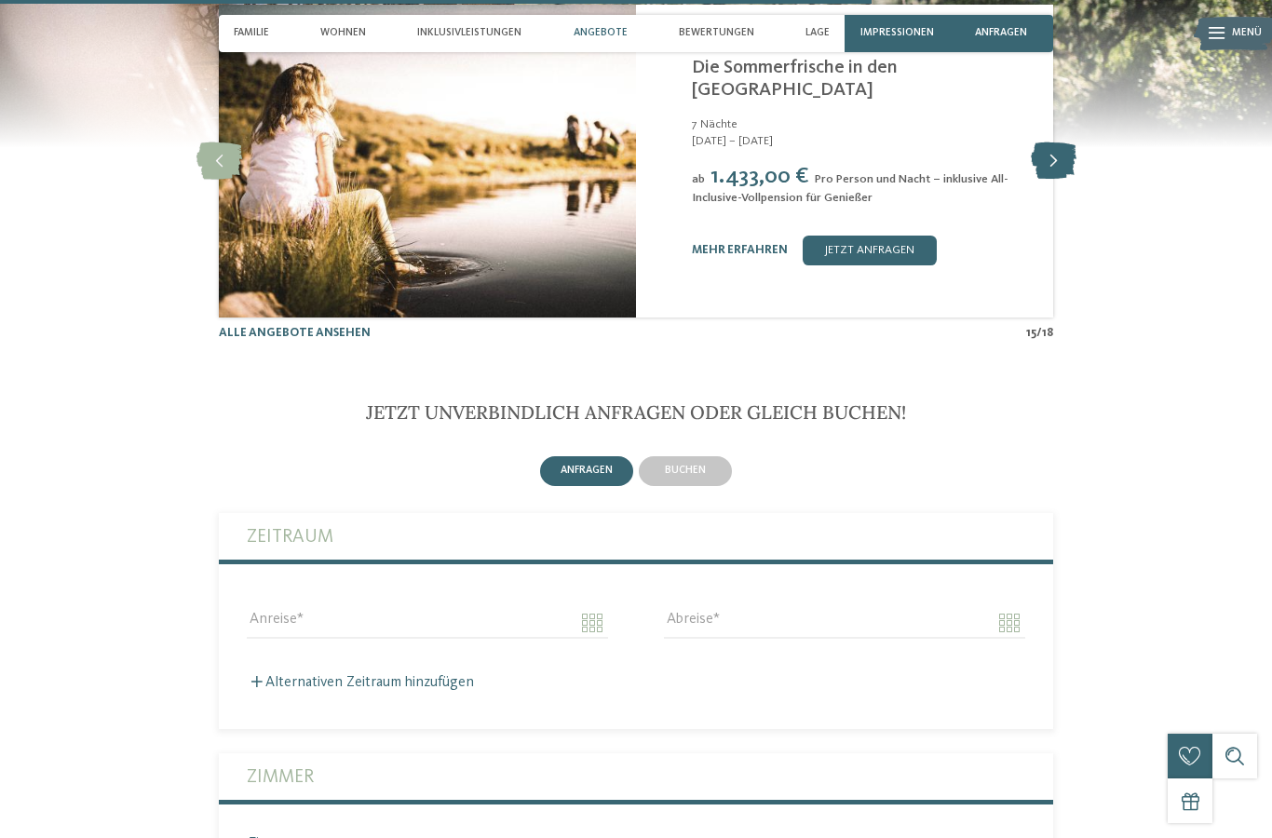
click at [1045, 180] on icon at bounding box center [1054, 160] width 46 height 37
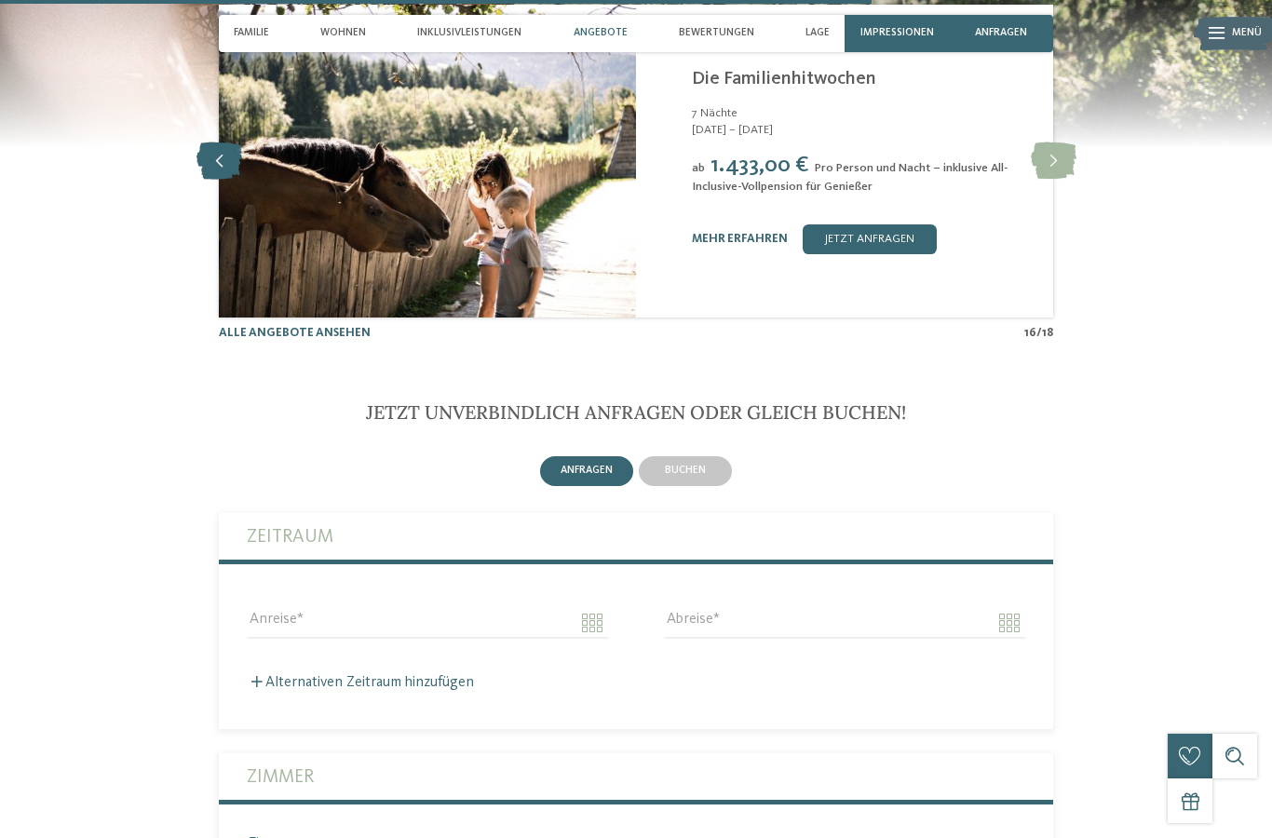
click at [220, 180] on icon at bounding box center [219, 160] width 46 height 37
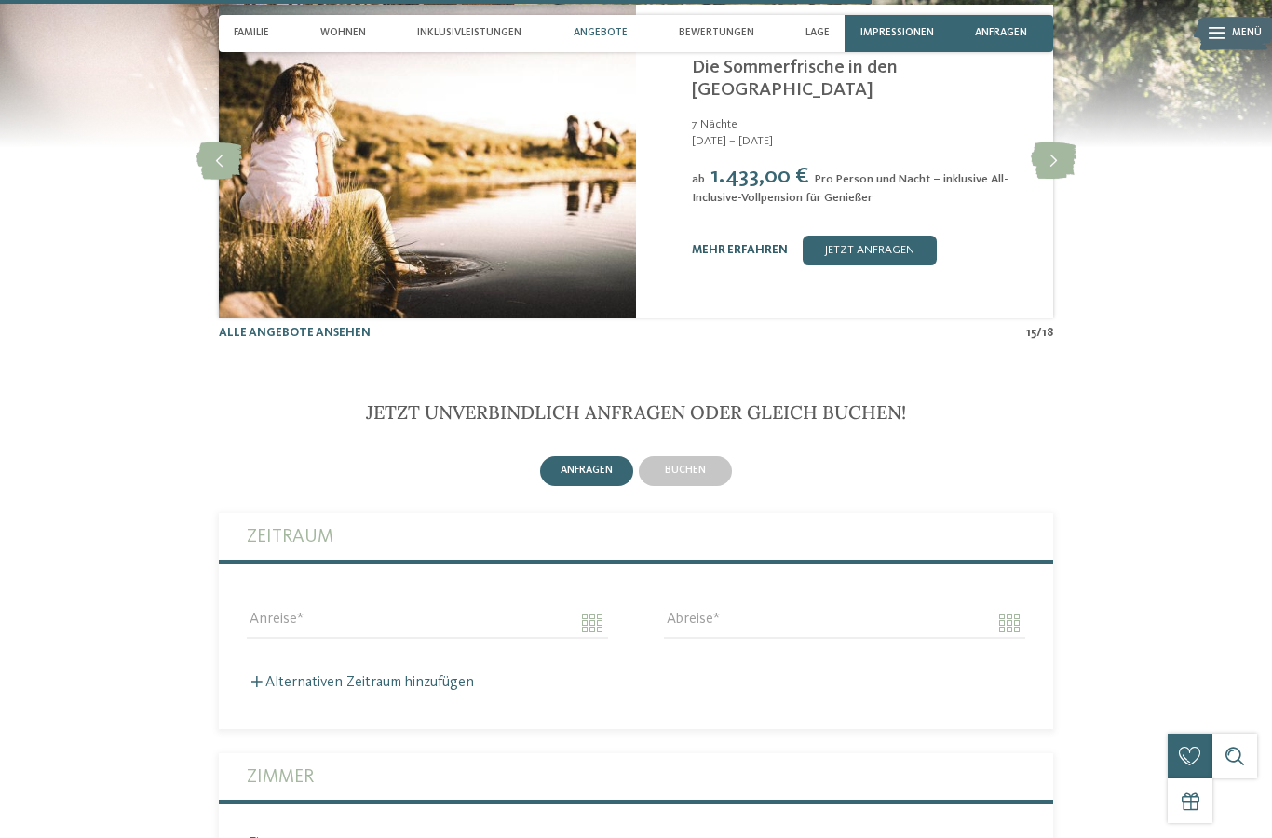
click at [710, 256] on link "mehr erfahren" at bounding box center [740, 250] width 96 height 12
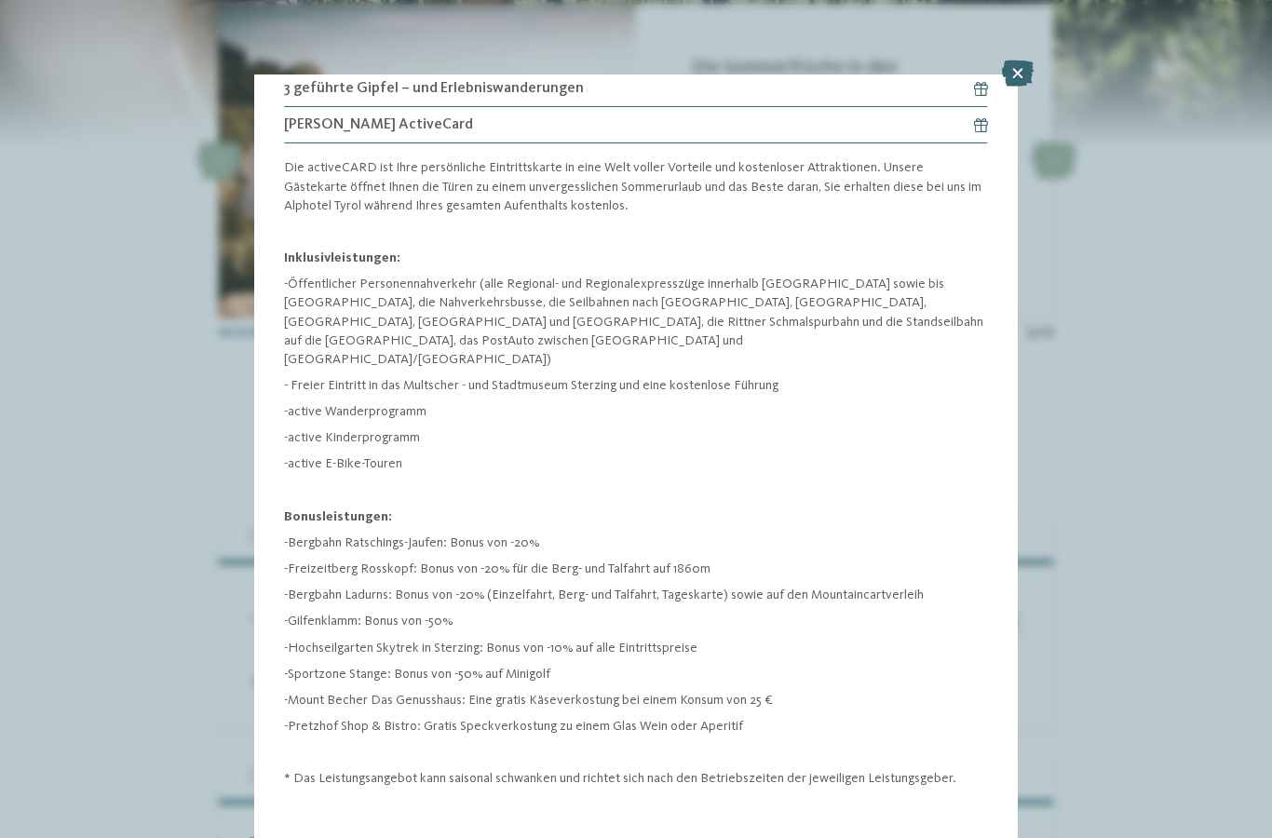
scroll to position [1741, 0]
click at [1020, 71] on icon at bounding box center [1018, 74] width 32 height 26
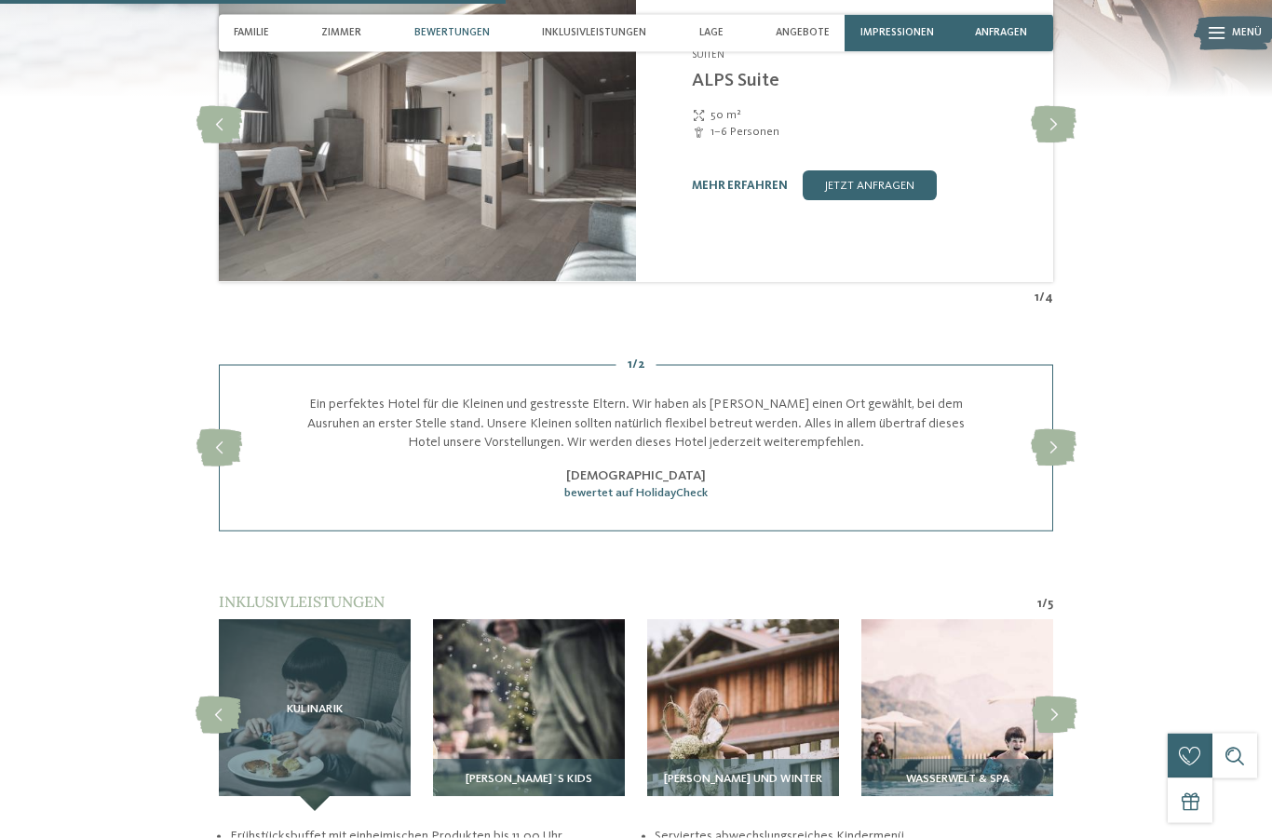
scroll to position [2424, 0]
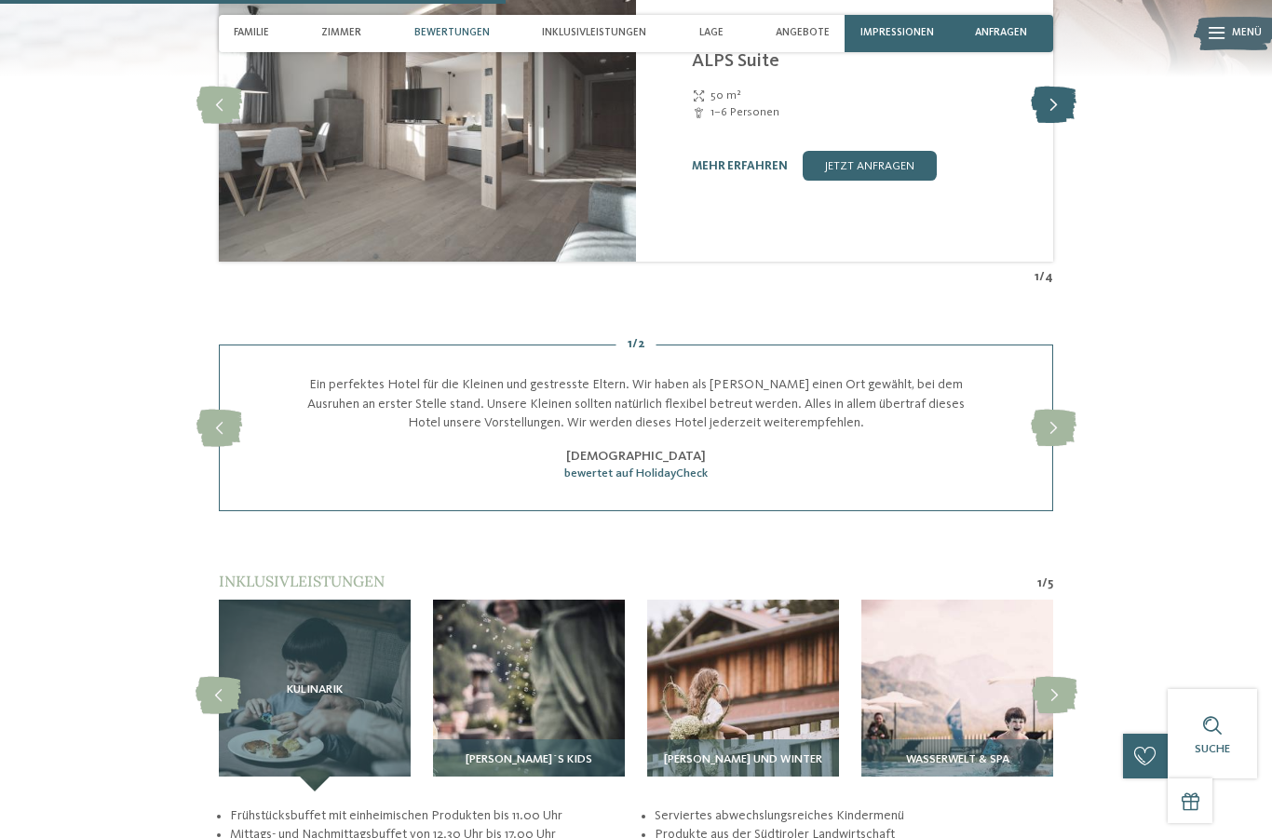
click at [1035, 124] on icon at bounding box center [1054, 105] width 46 height 37
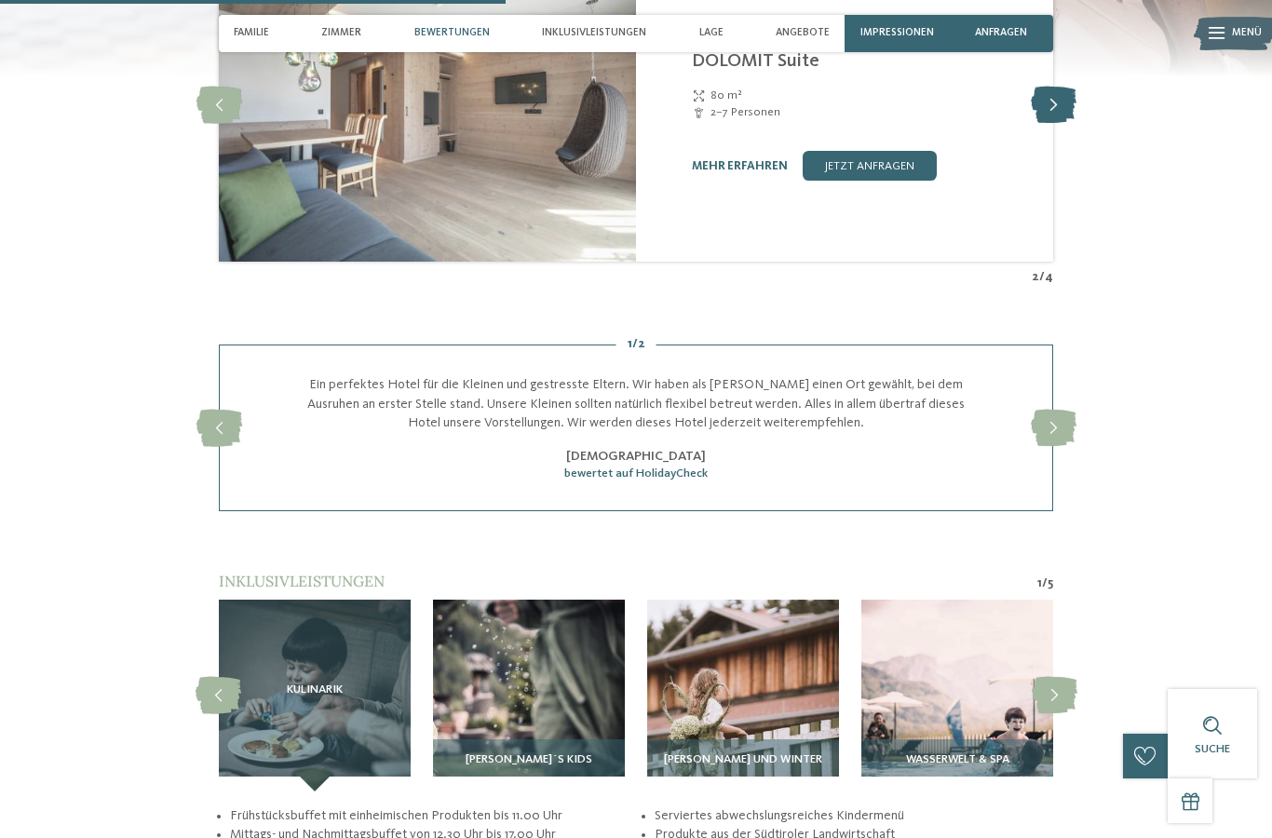
click at [1035, 124] on icon at bounding box center [1054, 105] width 46 height 37
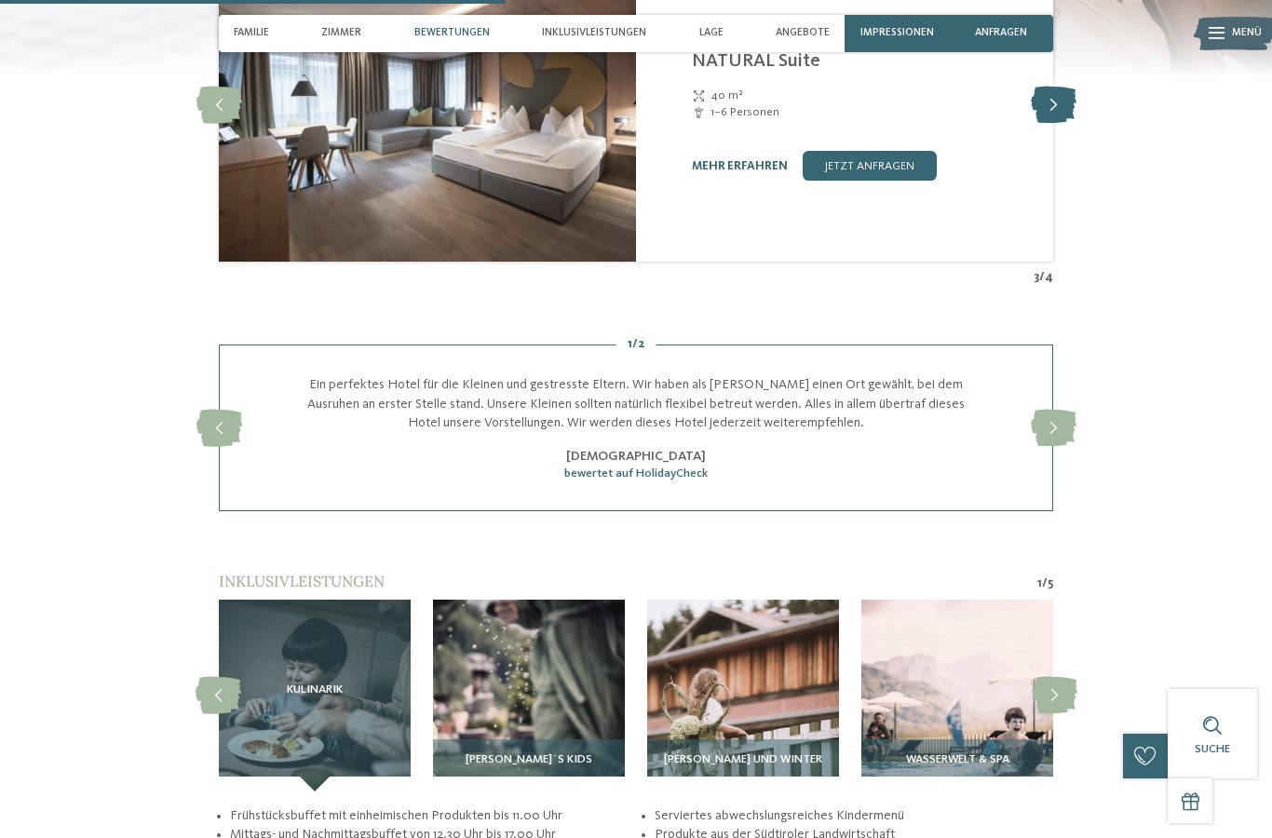
click at [1035, 124] on icon at bounding box center [1054, 105] width 46 height 37
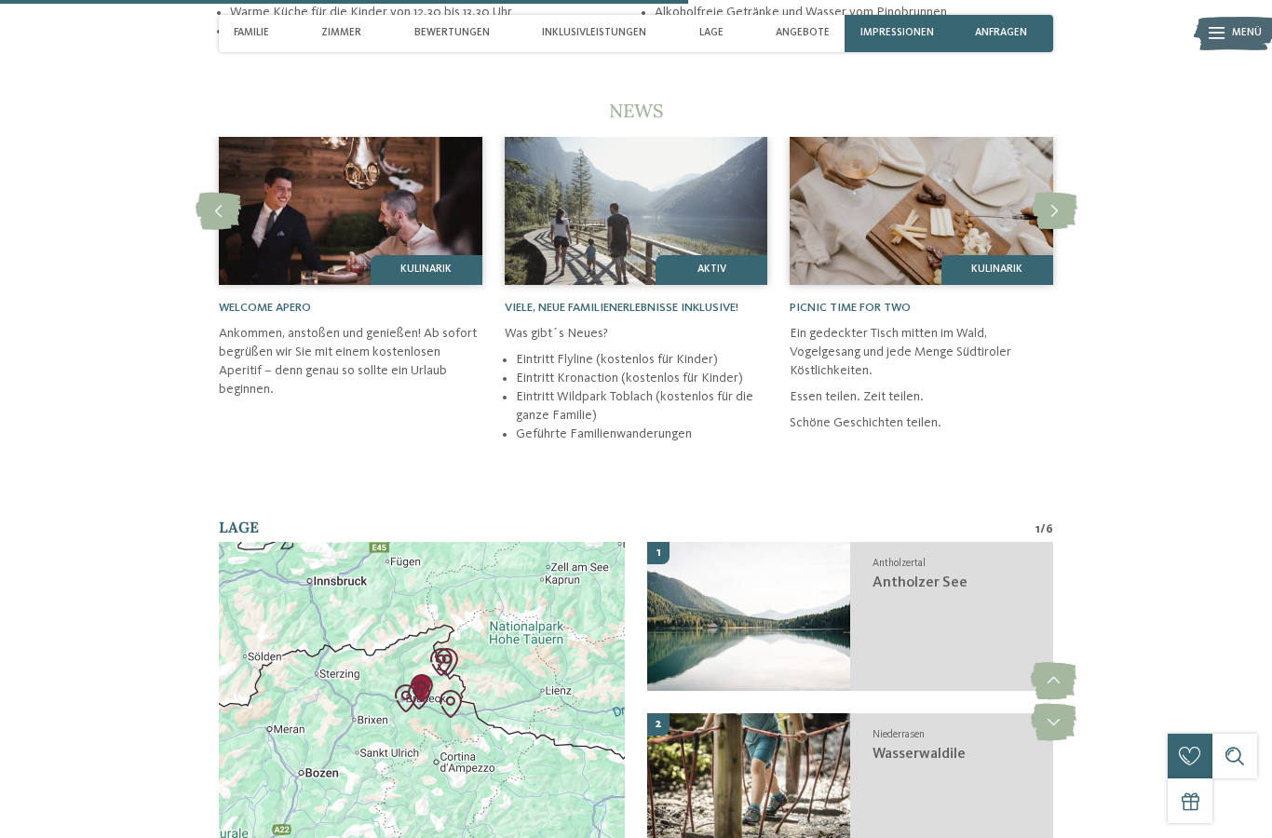
scroll to position [3340, 0]
